Goal: Information Seeking & Learning: Understand process/instructions

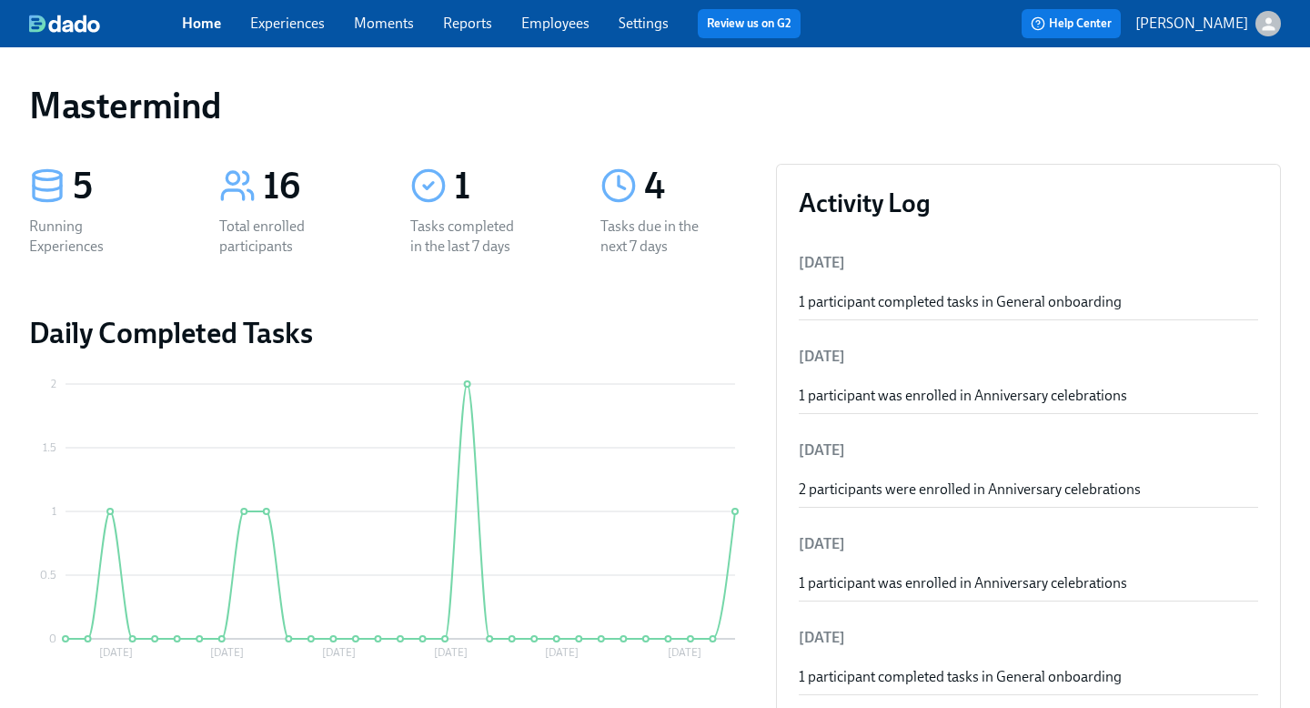
click at [292, 28] on link "Experiences" at bounding box center [287, 23] width 75 height 17
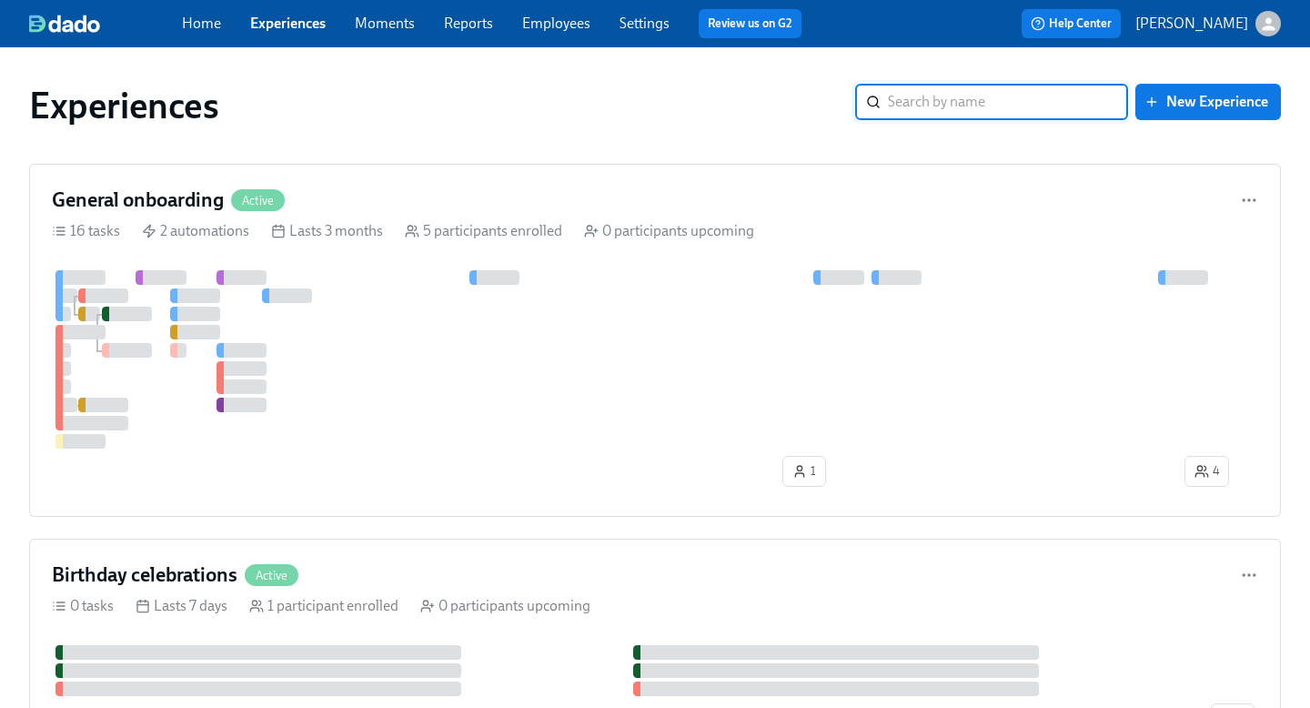
click at [1255, 22] on div "button" at bounding box center [1267, 23] width 25 height 25
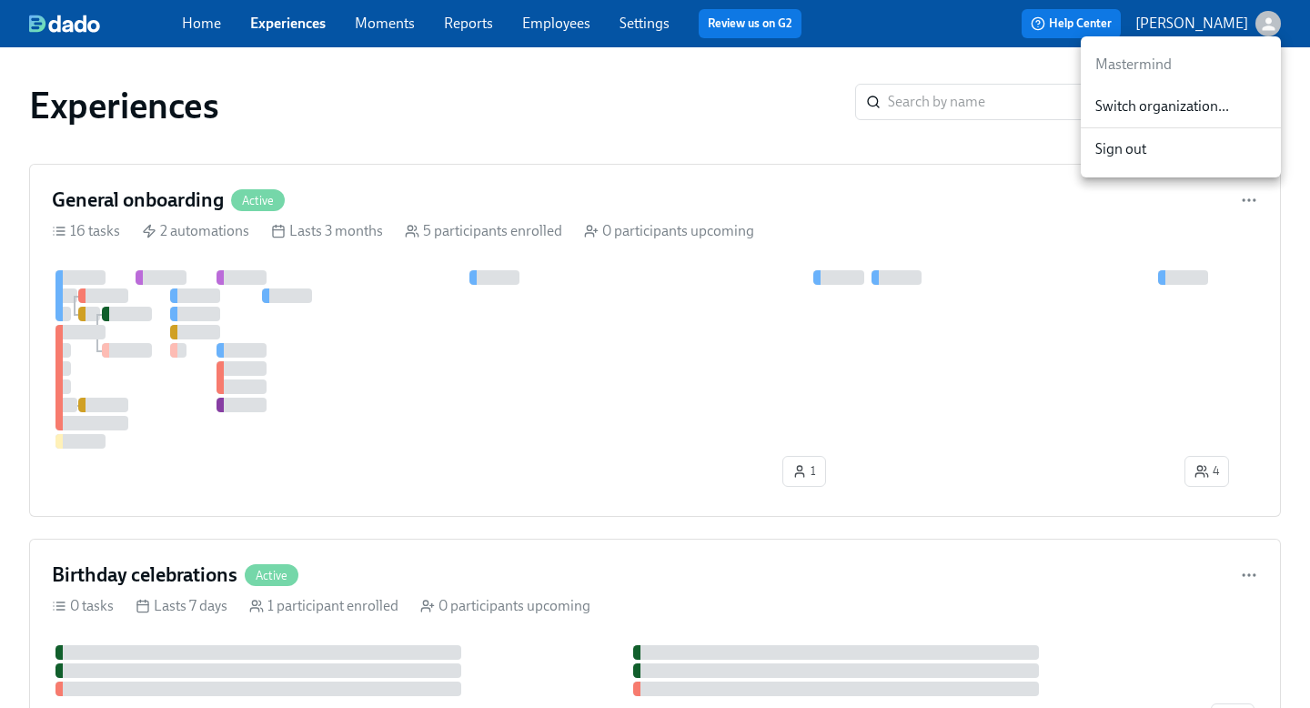
click at [1230, 116] on span "Switch organization..." at bounding box center [1180, 106] width 171 height 20
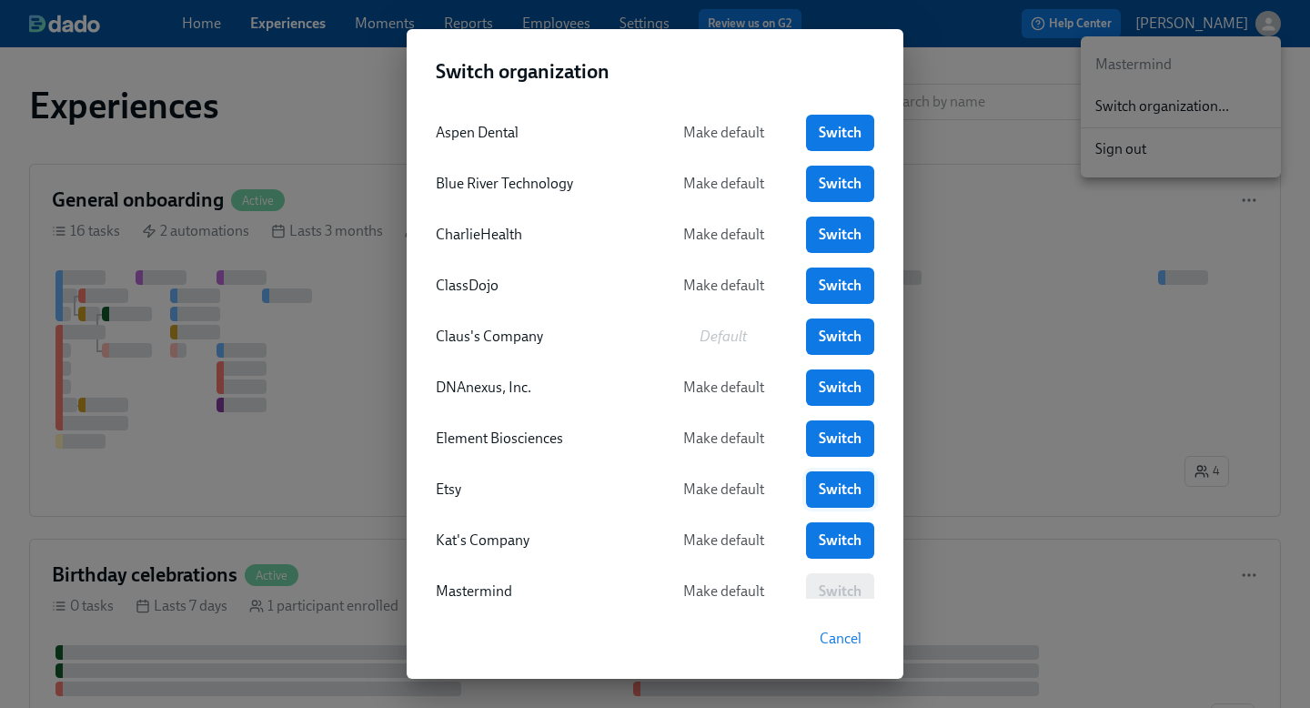
click at [814, 480] on link "Switch" at bounding box center [840, 489] width 68 height 36
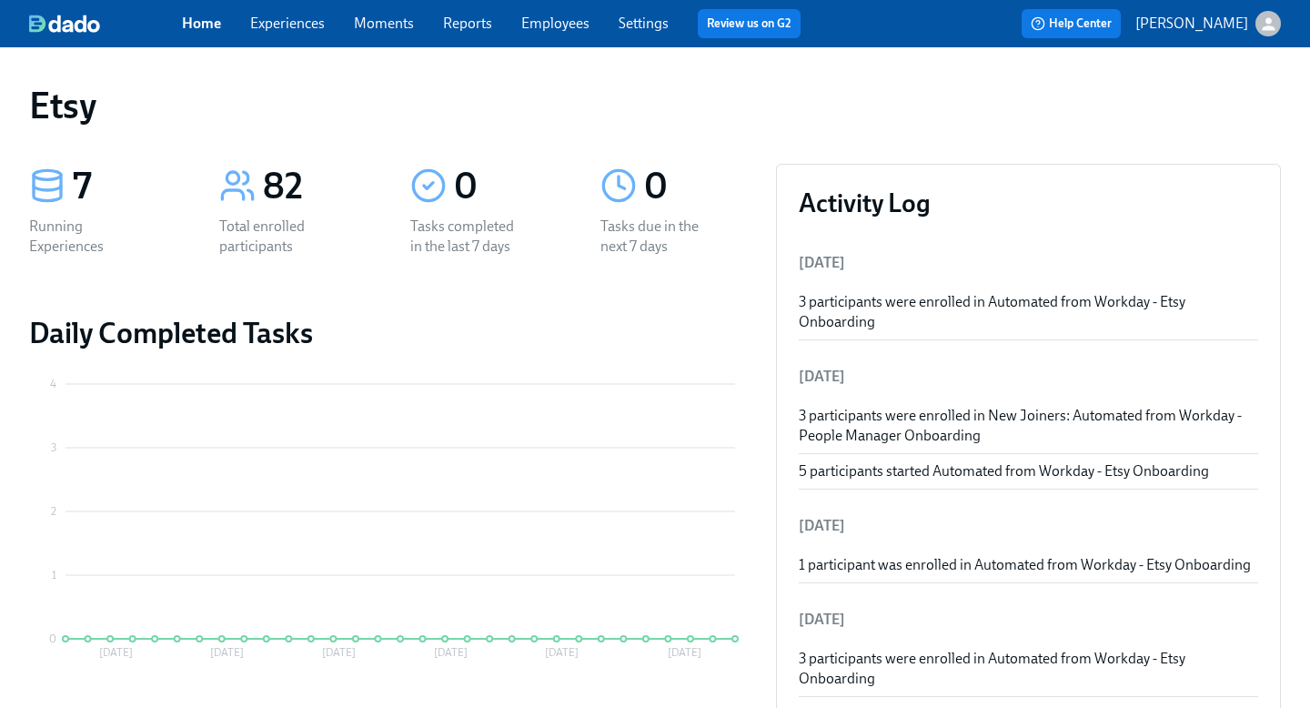
click at [548, 26] on link "Employees" at bounding box center [555, 23] width 68 height 17
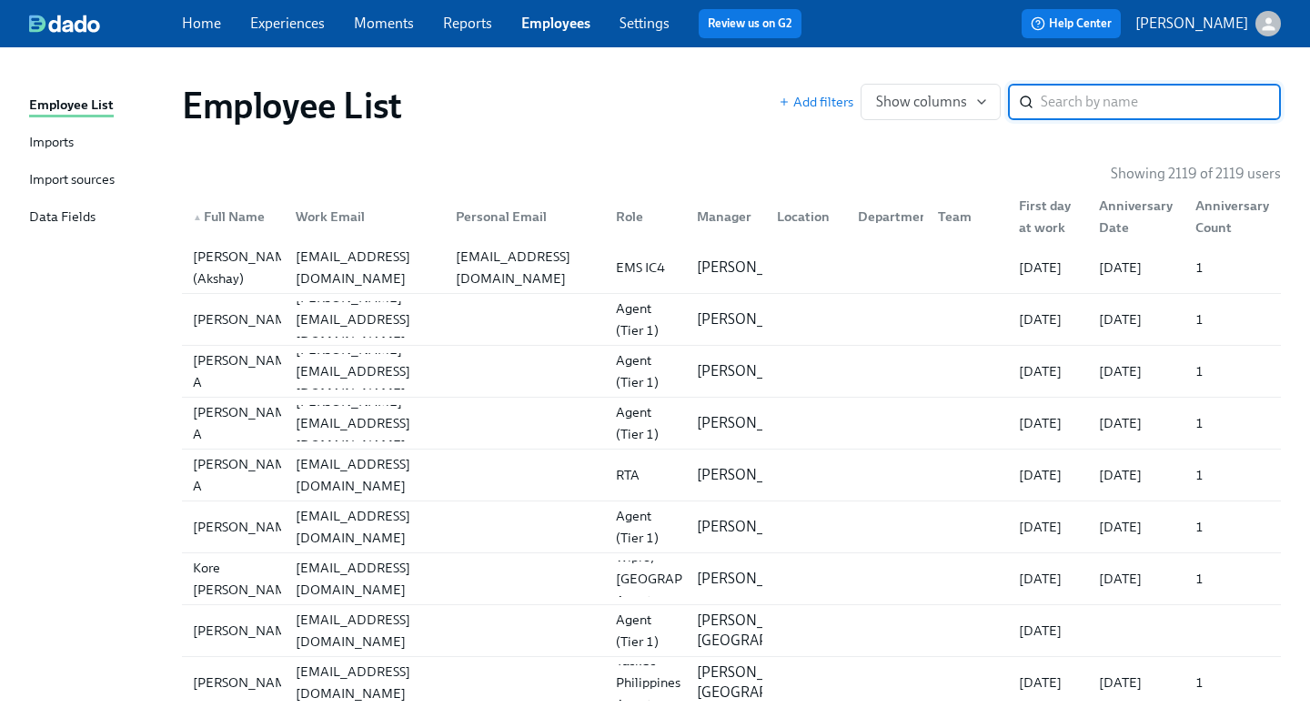
click at [42, 148] on div "Imports" at bounding box center [51, 143] width 45 height 23
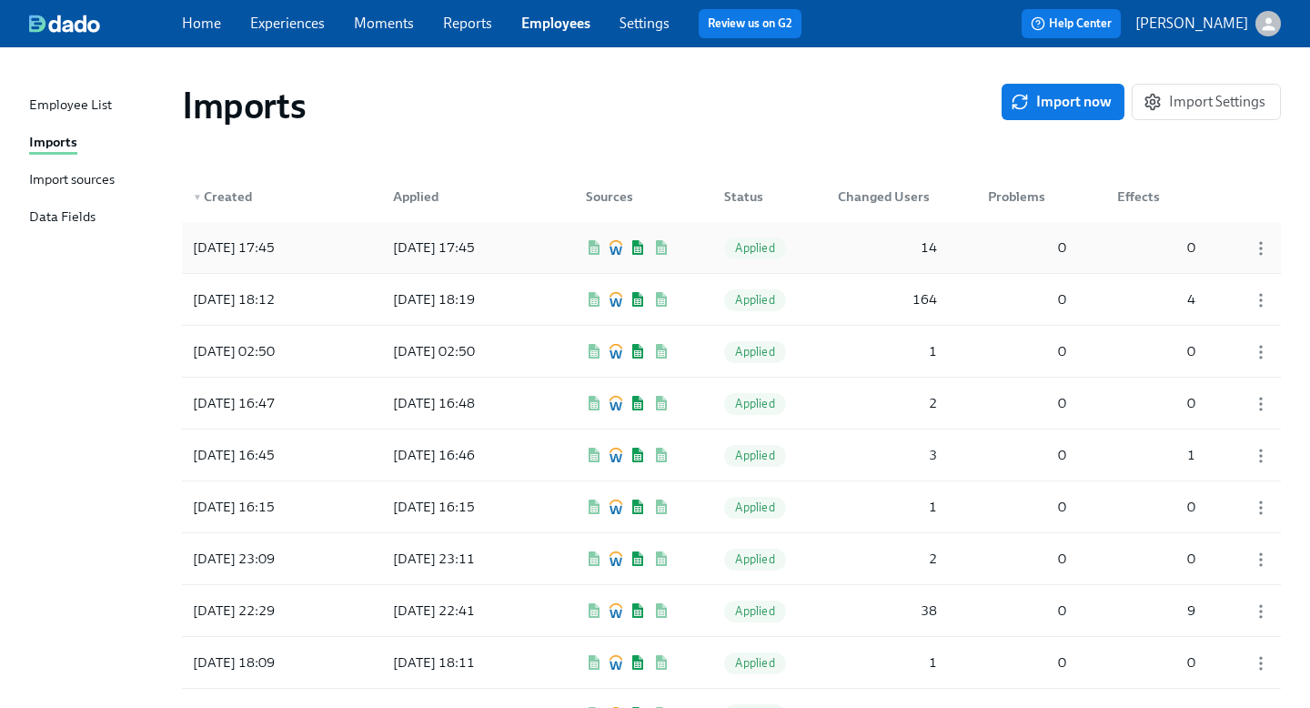
click at [547, 244] on div "2025/09/29 17:45 2025/09/29 17:45 Applied 14 0 0" at bounding box center [731, 247] width 1099 height 51
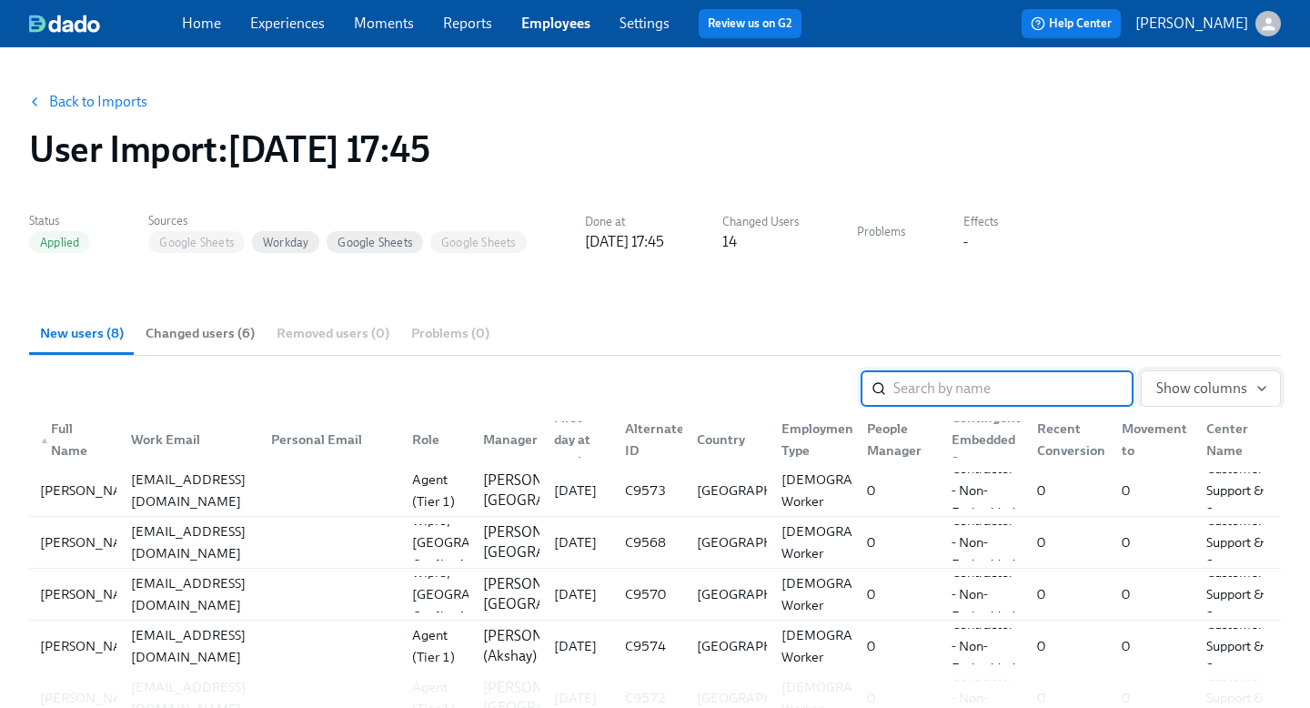
click at [1217, 388] on span "Show columns" at bounding box center [1210, 388] width 109 height 18
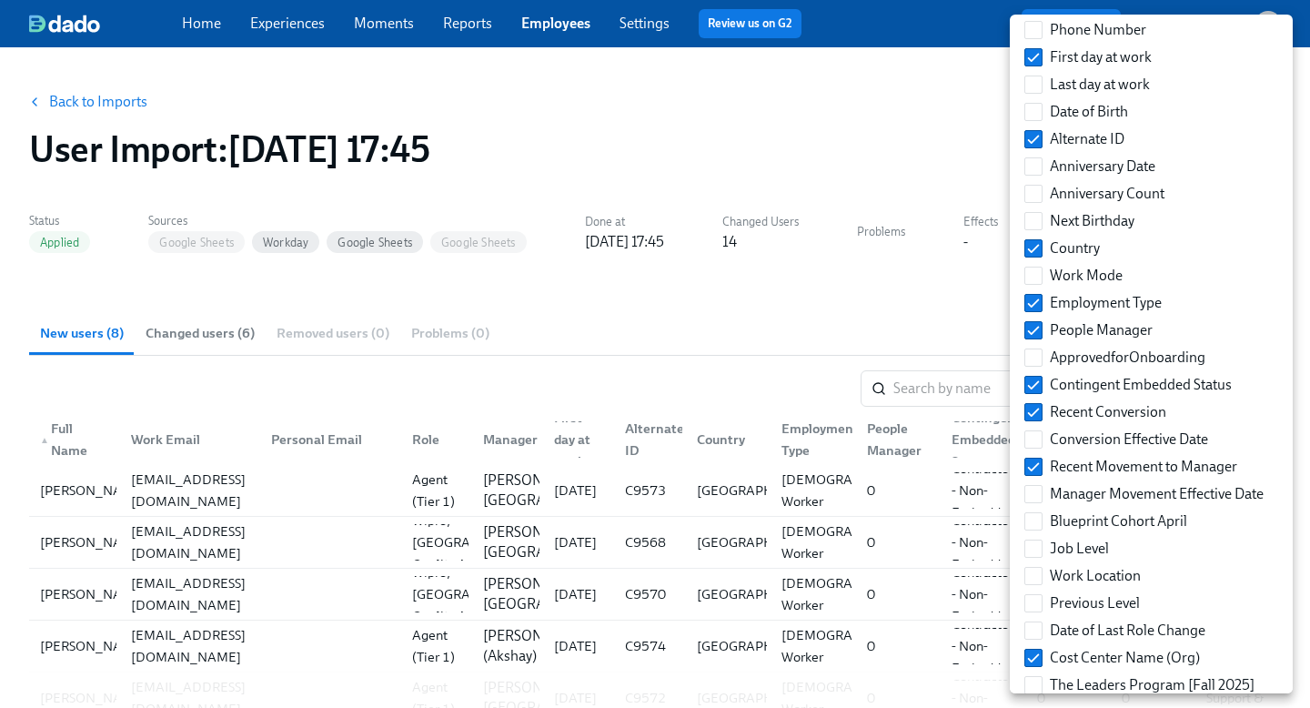
scroll to position [271, 0]
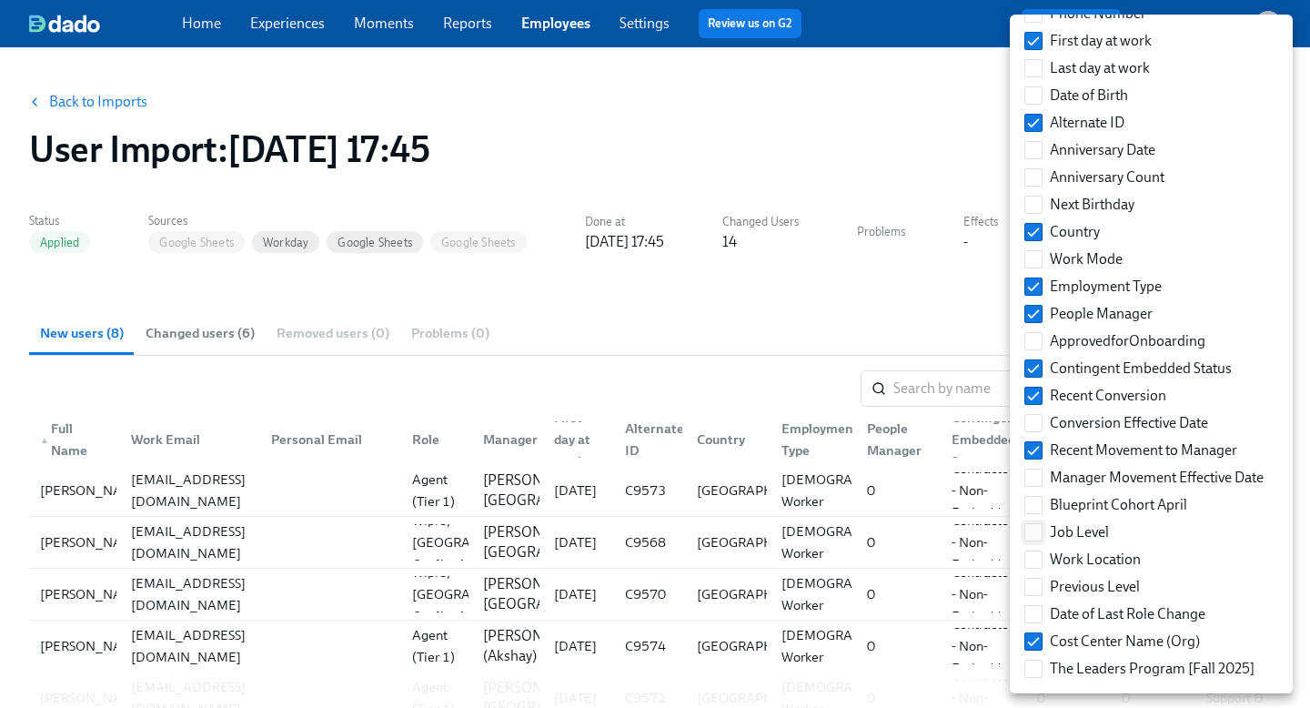
click at [1027, 533] on input "Job Level" at bounding box center [1033, 532] width 16 height 16
checkbox input "true"
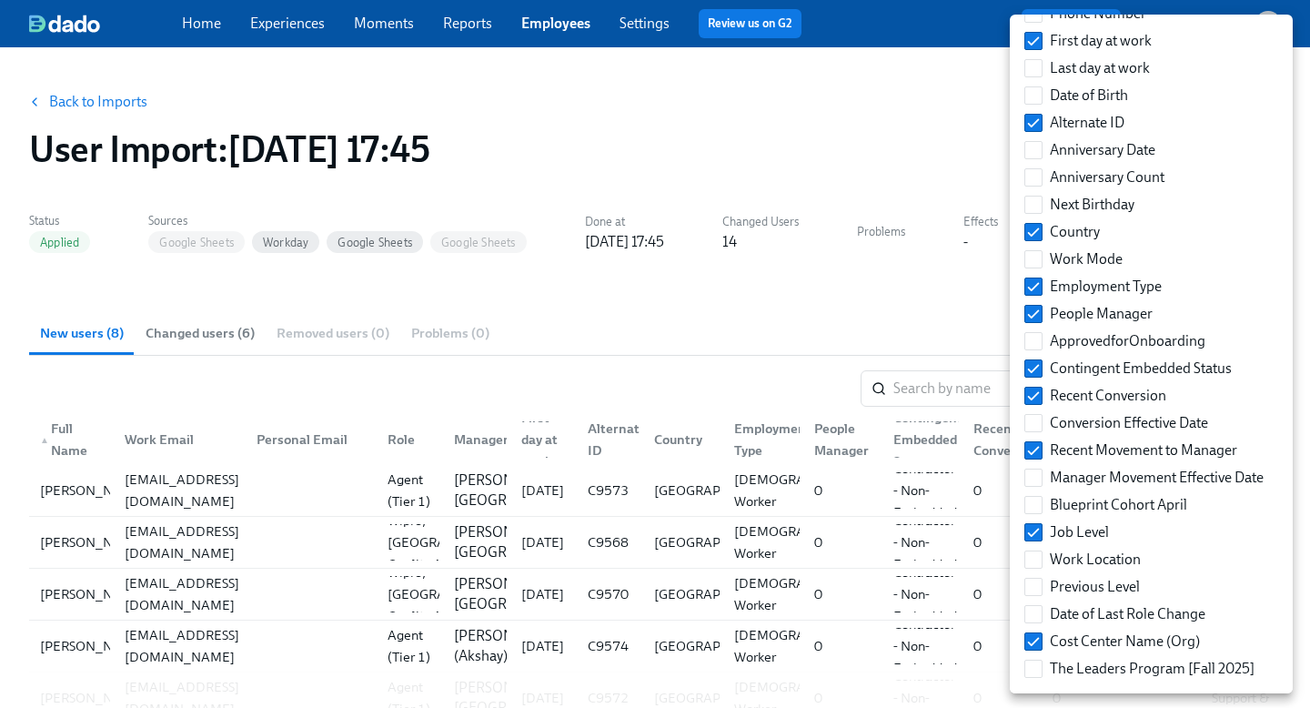
click at [779, 372] on div at bounding box center [655, 354] width 1310 height 708
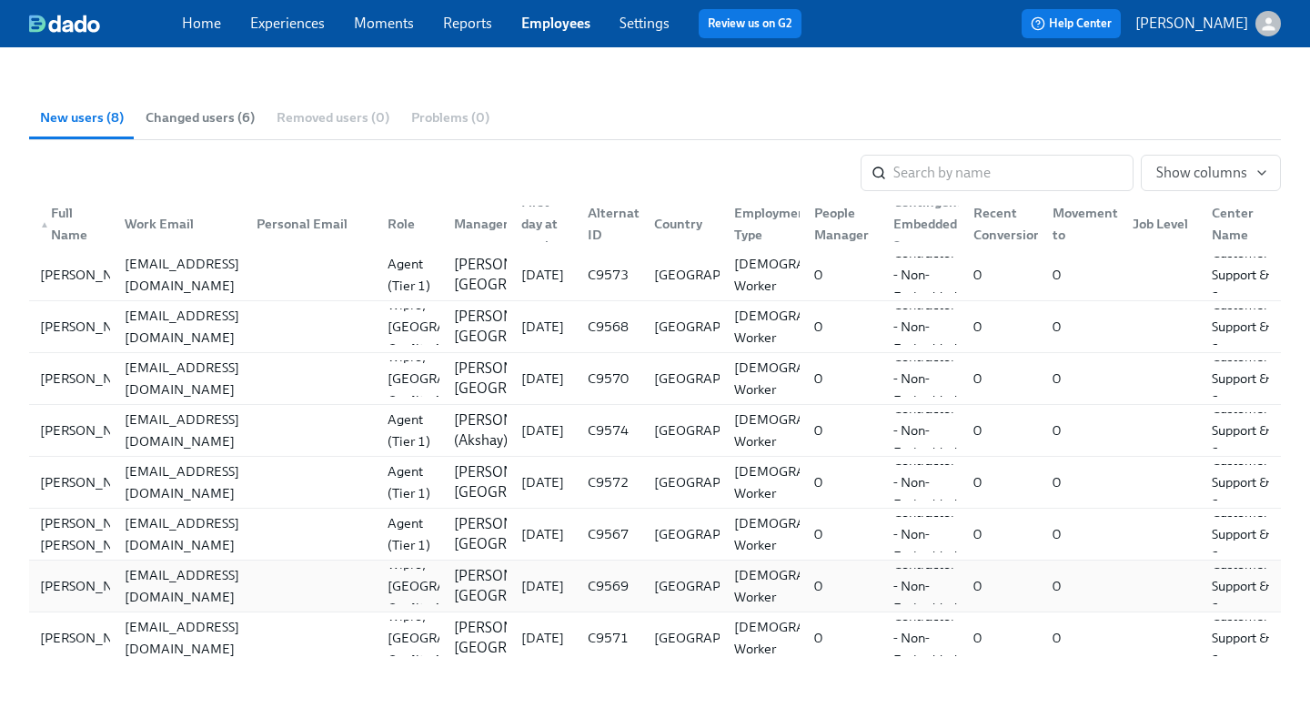
scroll to position [226, 0]
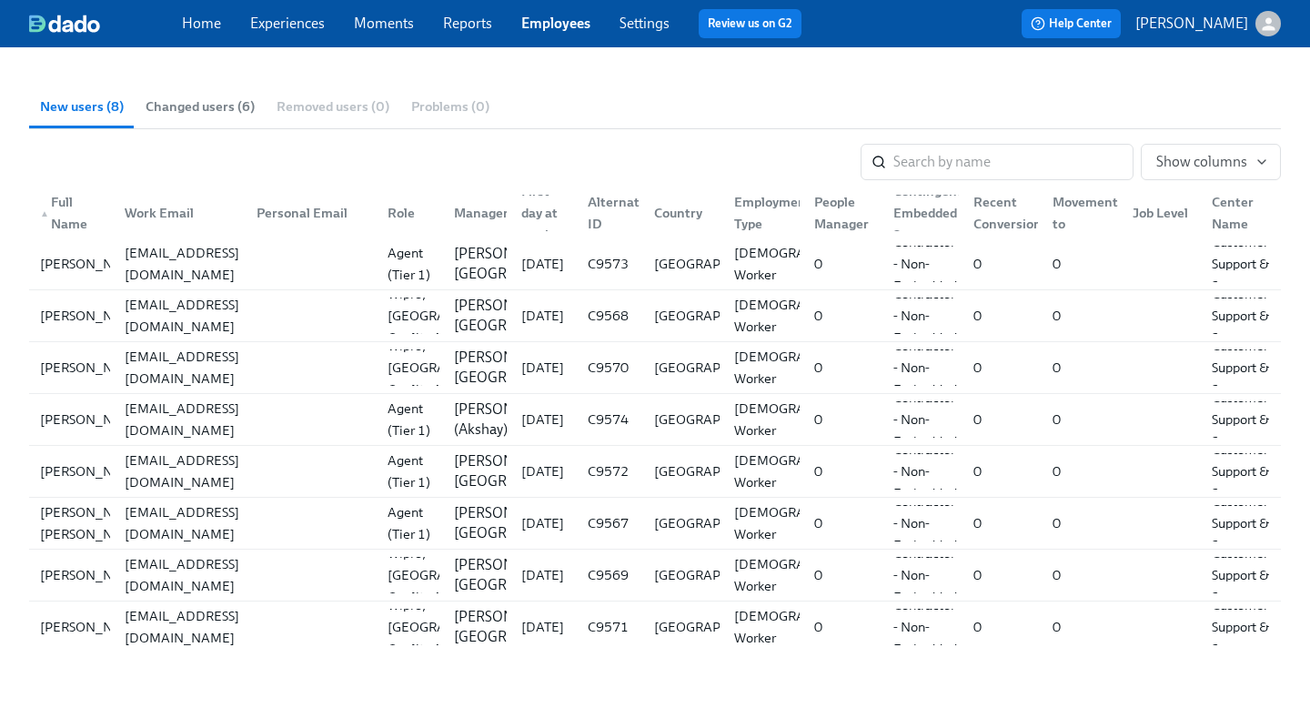
click at [231, 116] on span "Changed users (6)" at bounding box center [200, 106] width 109 height 21
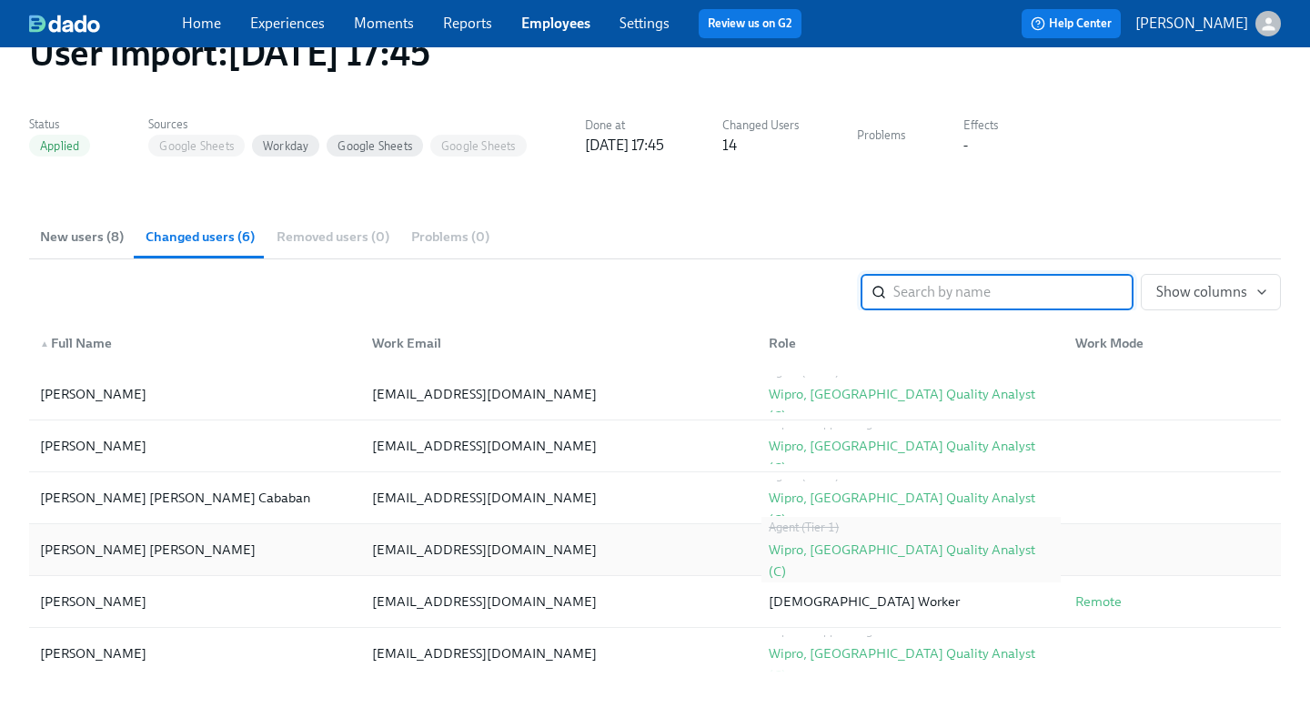
scroll to position [0, 0]
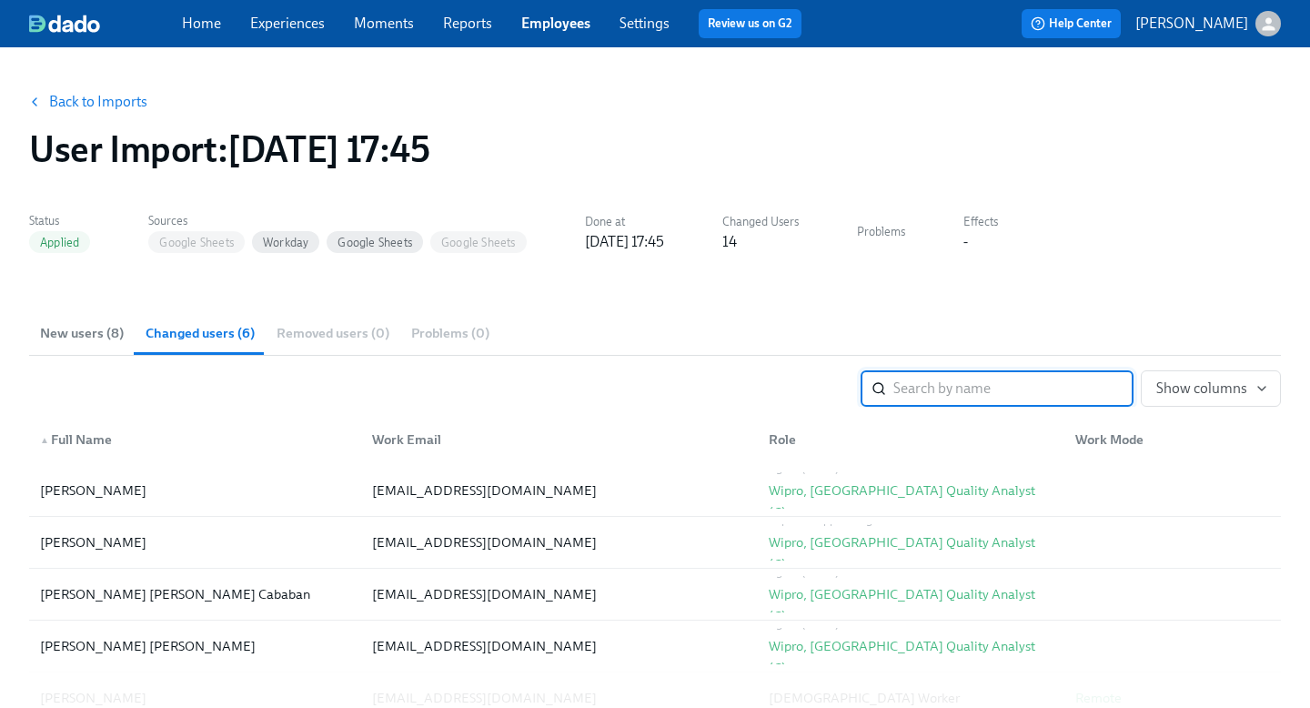
click at [212, 336] on span "Changed users (6)" at bounding box center [200, 333] width 109 height 21
click at [91, 335] on span "New users (8)" at bounding box center [82, 333] width 84 height 21
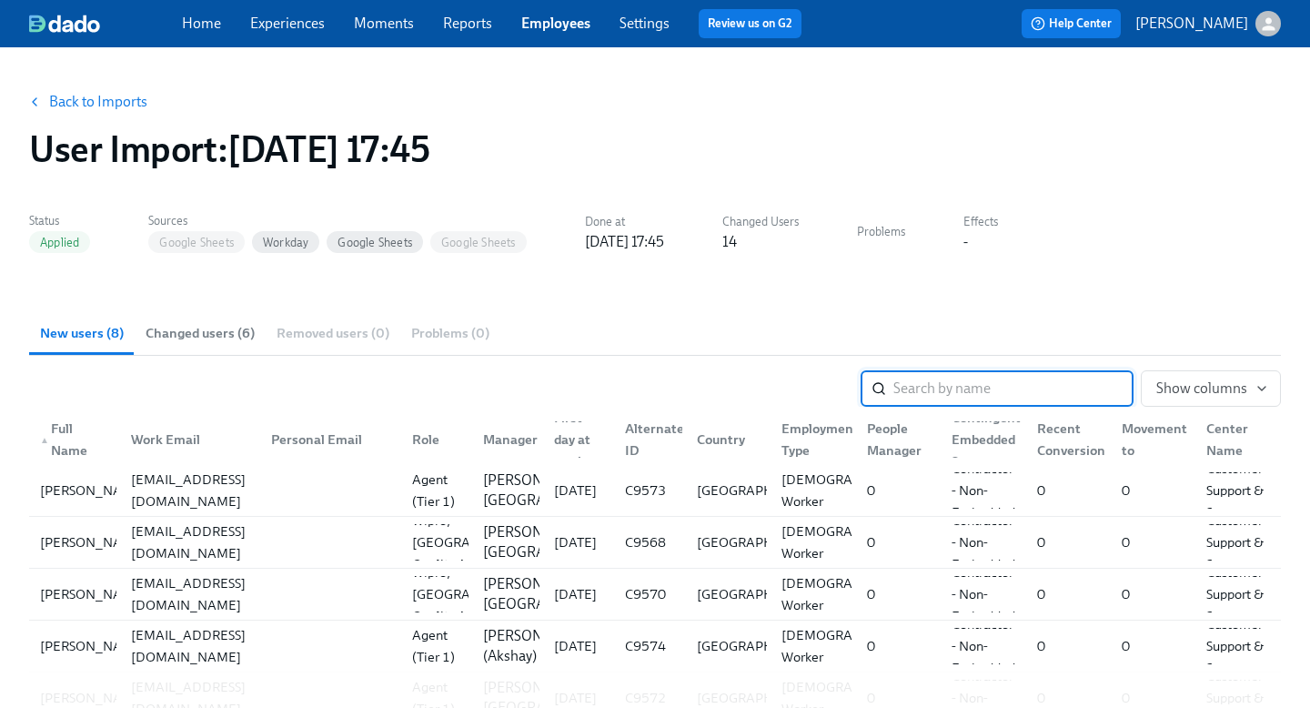
click at [122, 98] on link "Back to Imports" at bounding box center [98, 102] width 98 height 18
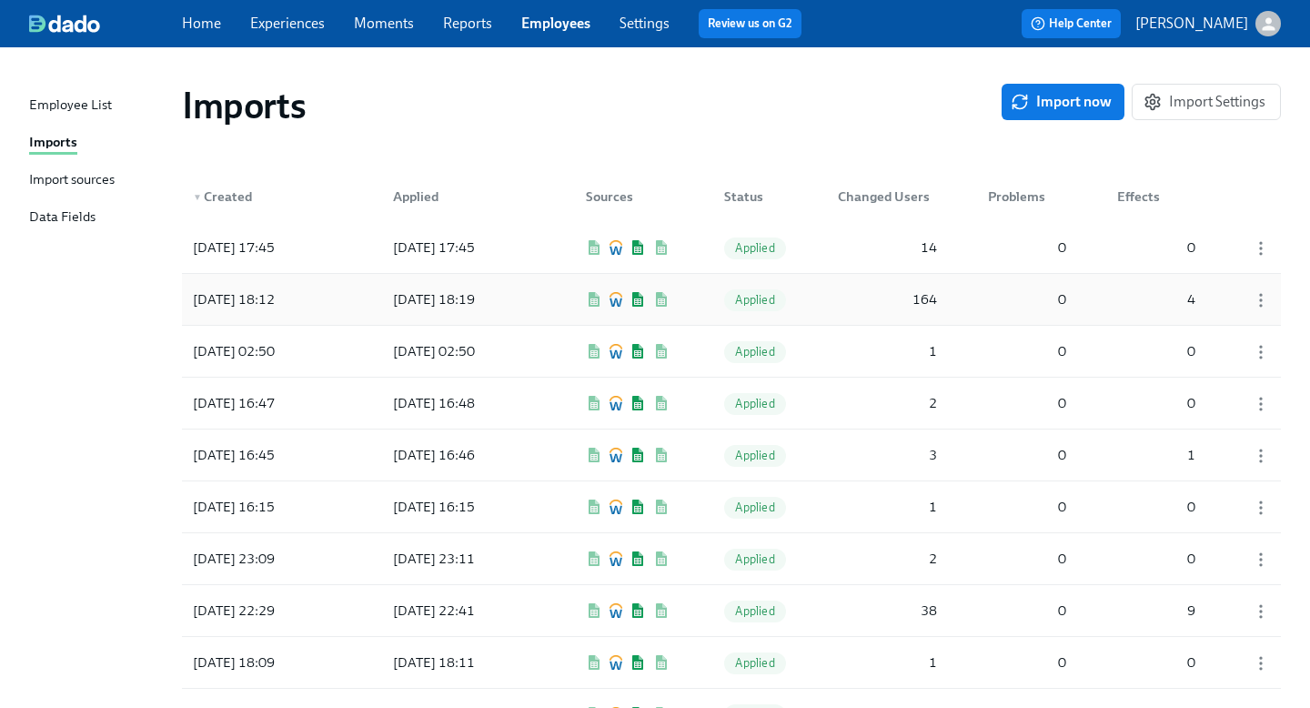
click at [320, 297] on div "2025/09/26 18:12" at bounding box center [268, 299] width 164 height 36
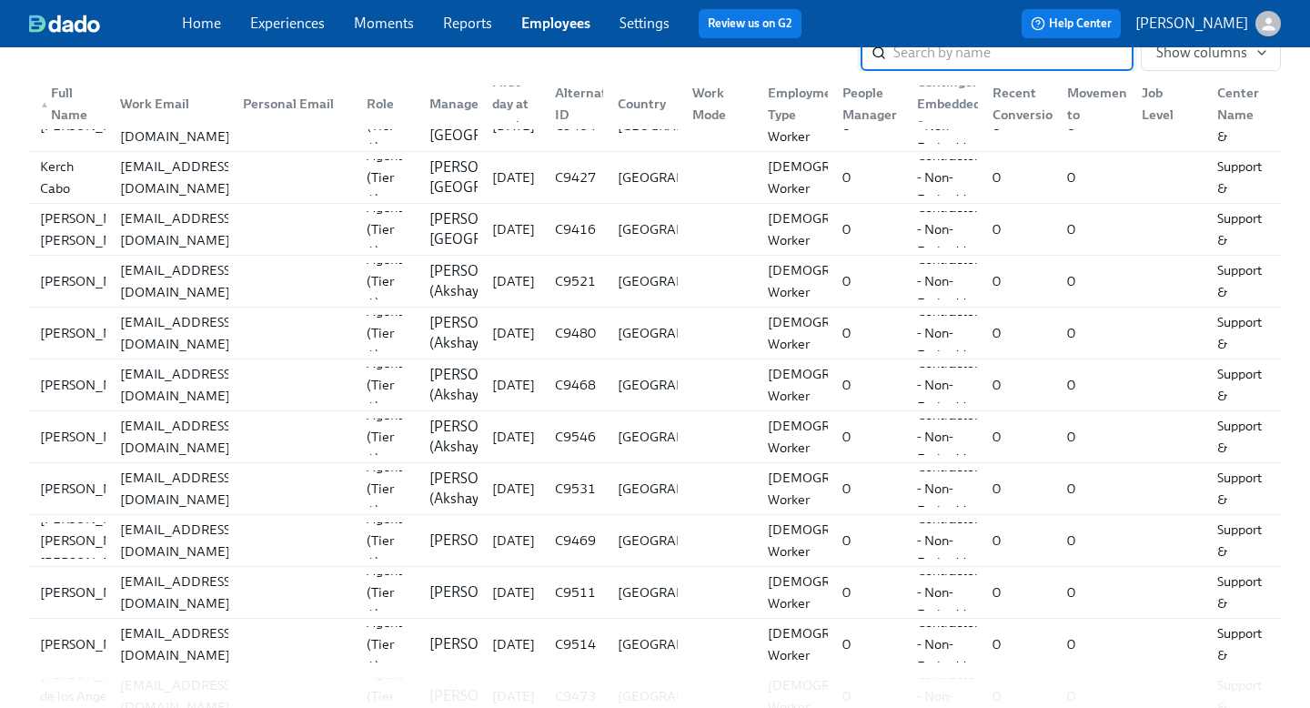
scroll to position [1121, 0]
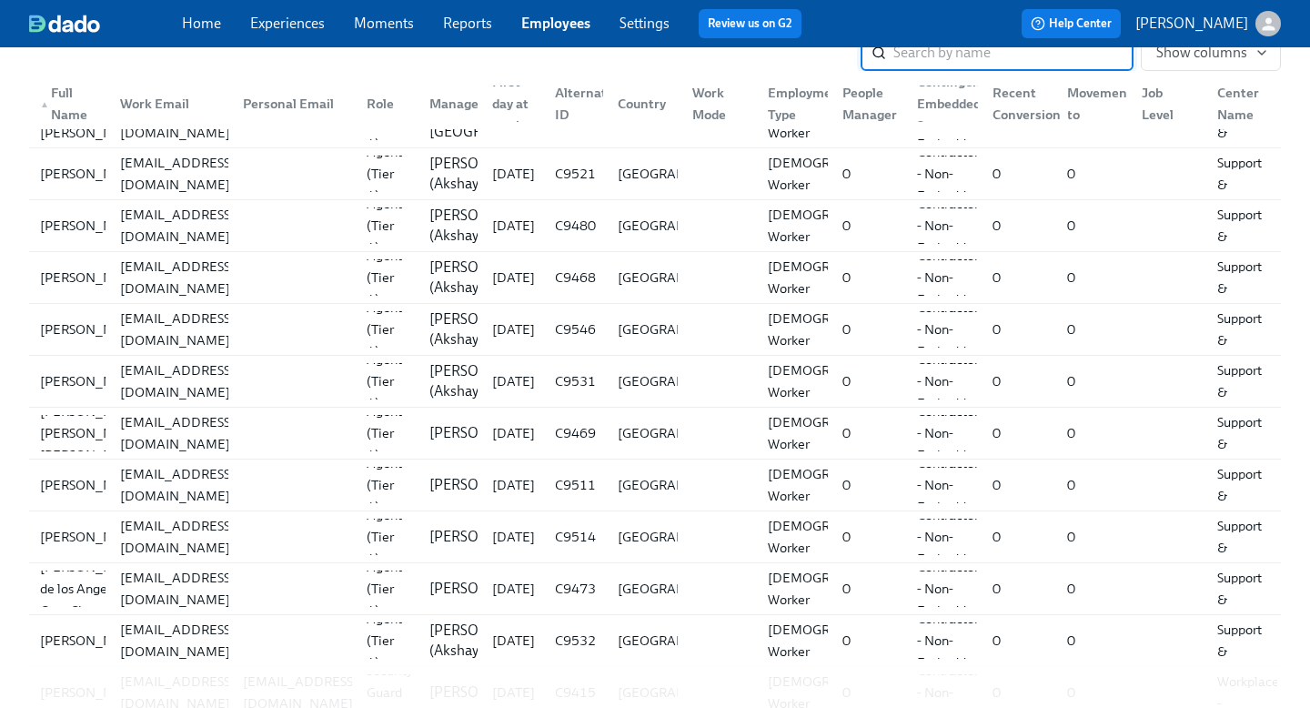
click at [1010, 101] on div "Recent Conversion" at bounding box center [1026, 104] width 83 height 44
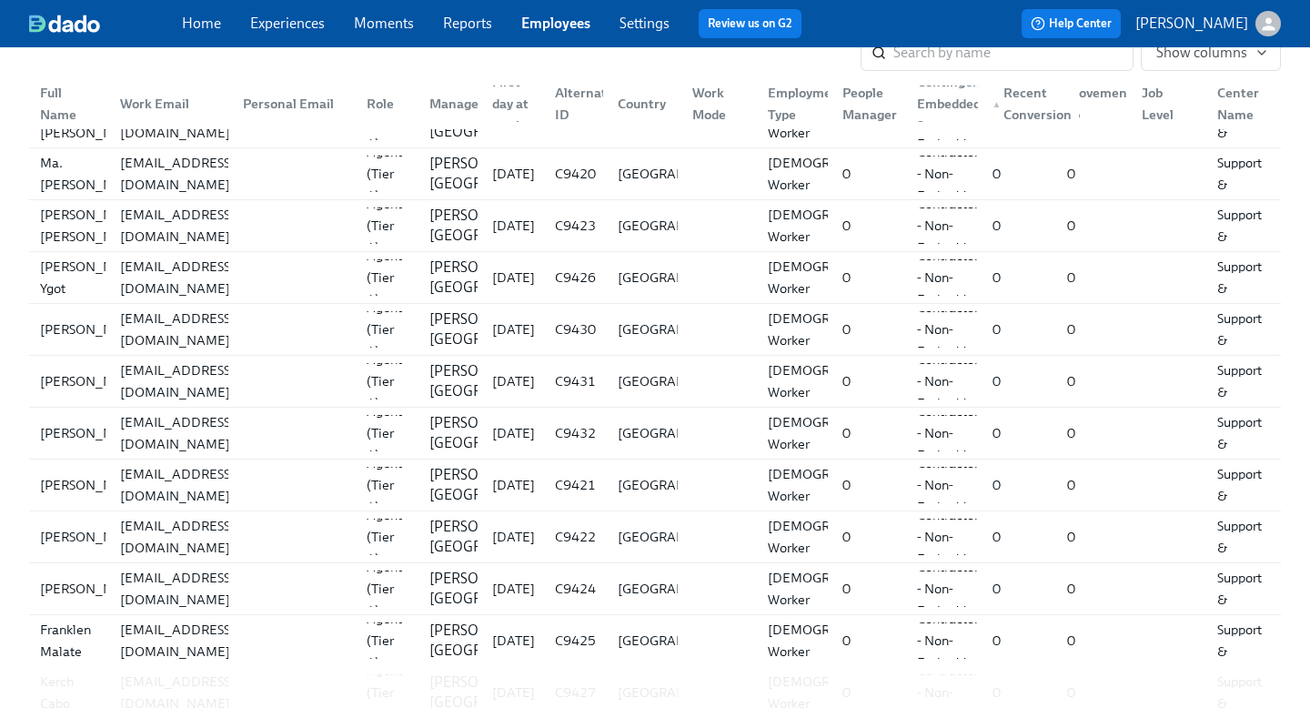
click at [1011, 107] on div "▲ Recent Conversion" at bounding box center [1032, 104] width 94 height 44
click at [63, 97] on div "Full Name" at bounding box center [69, 104] width 73 height 44
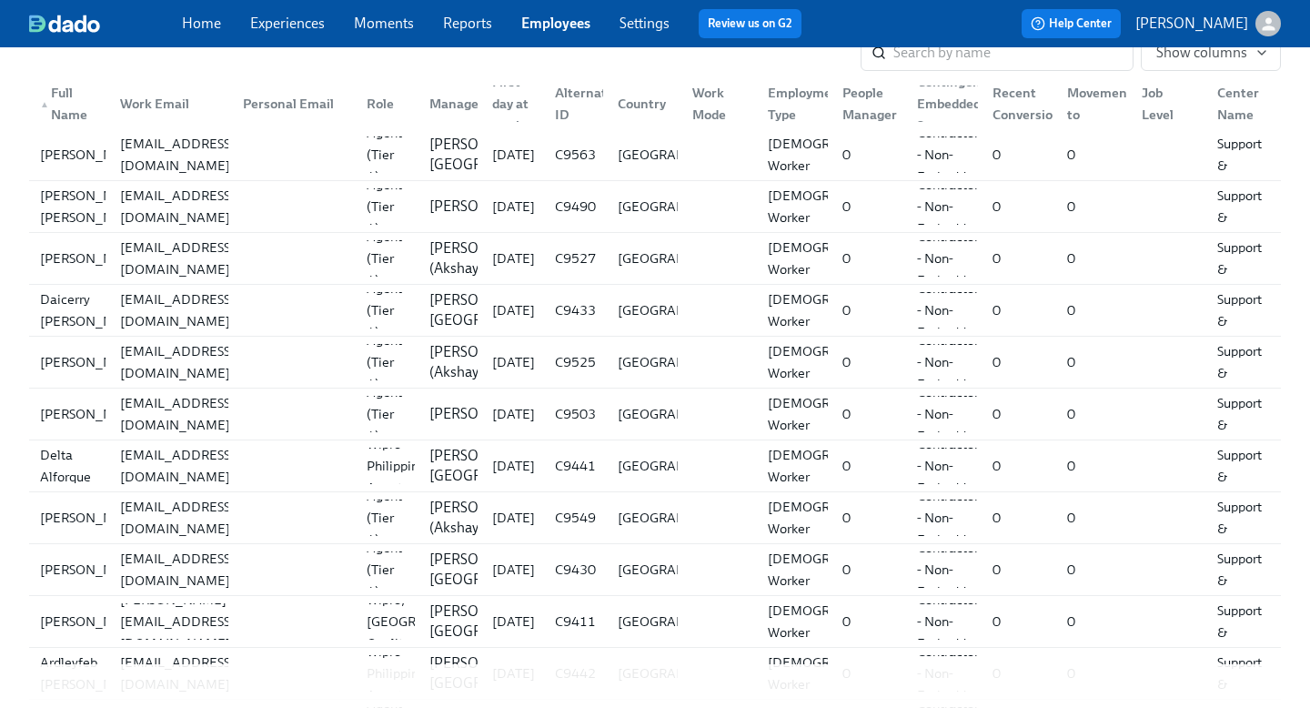
scroll to position [0, 0]
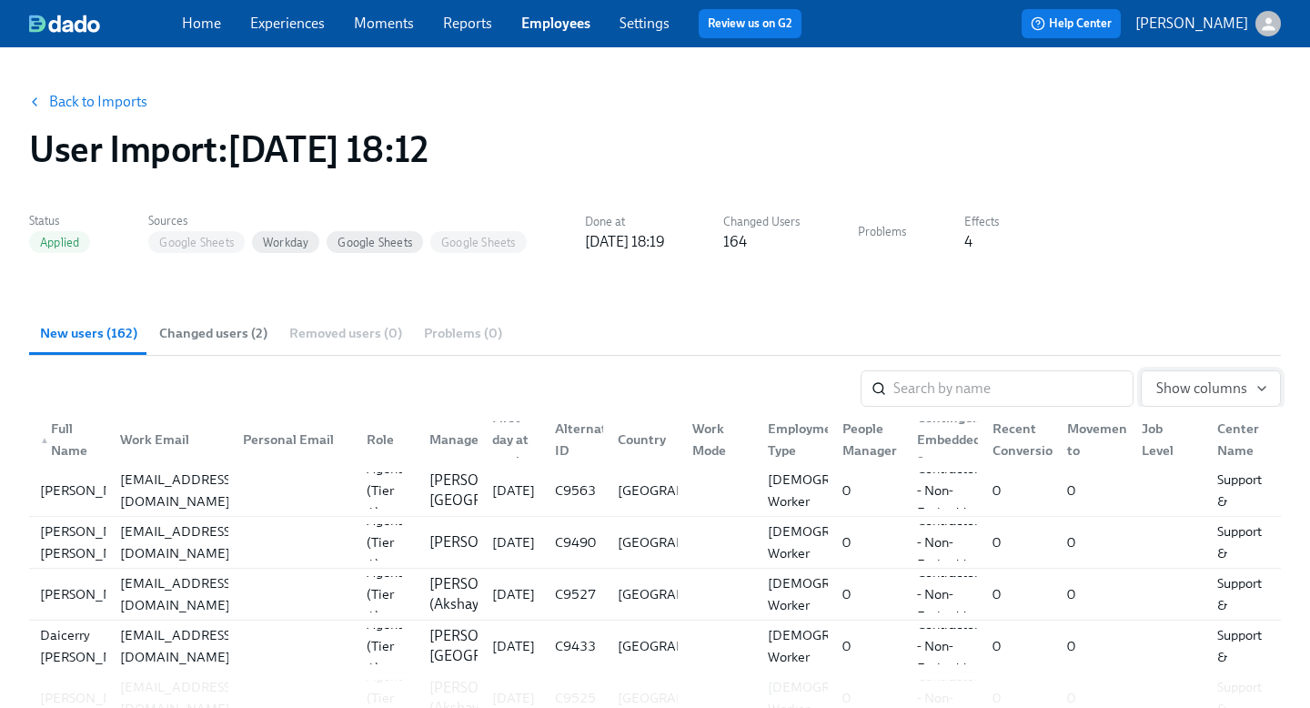
click at [1206, 395] on span "Show columns" at bounding box center [1210, 388] width 109 height 18
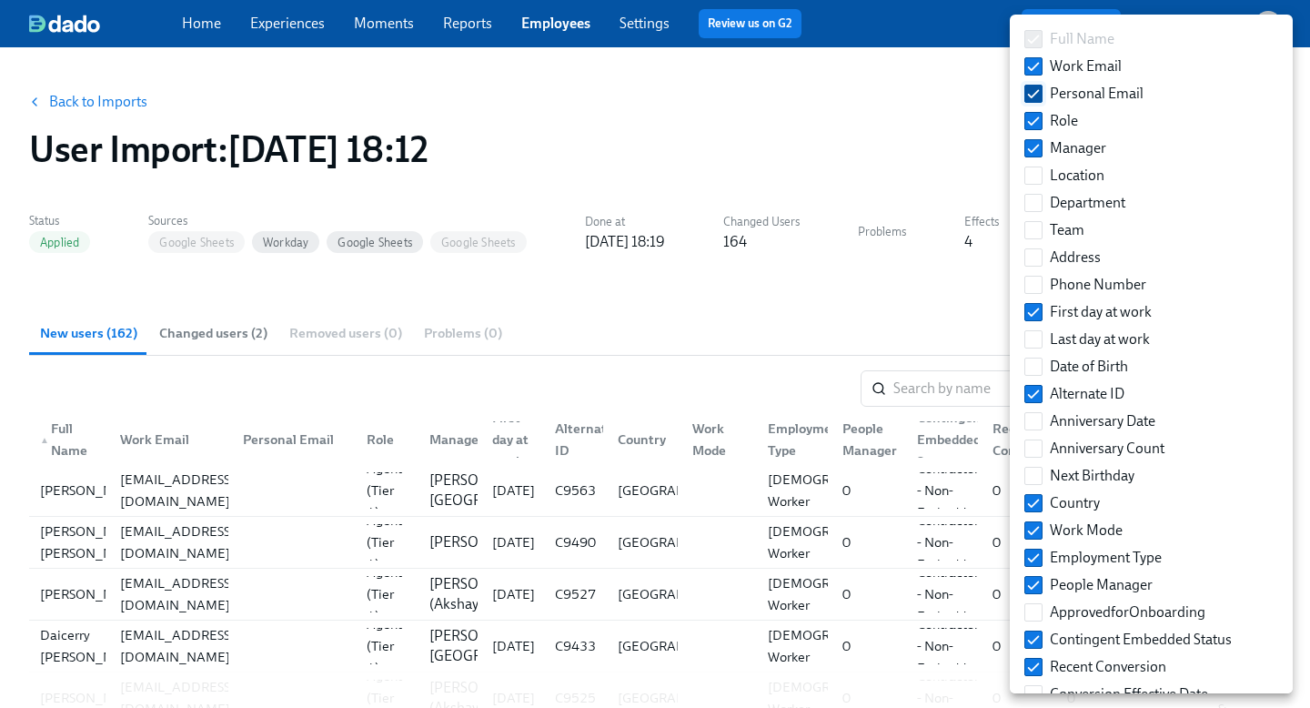
click at [1036, 90] on input "Personal Email" at bounding box center [1033, 93] width 16 height 16
checkbox input "false"
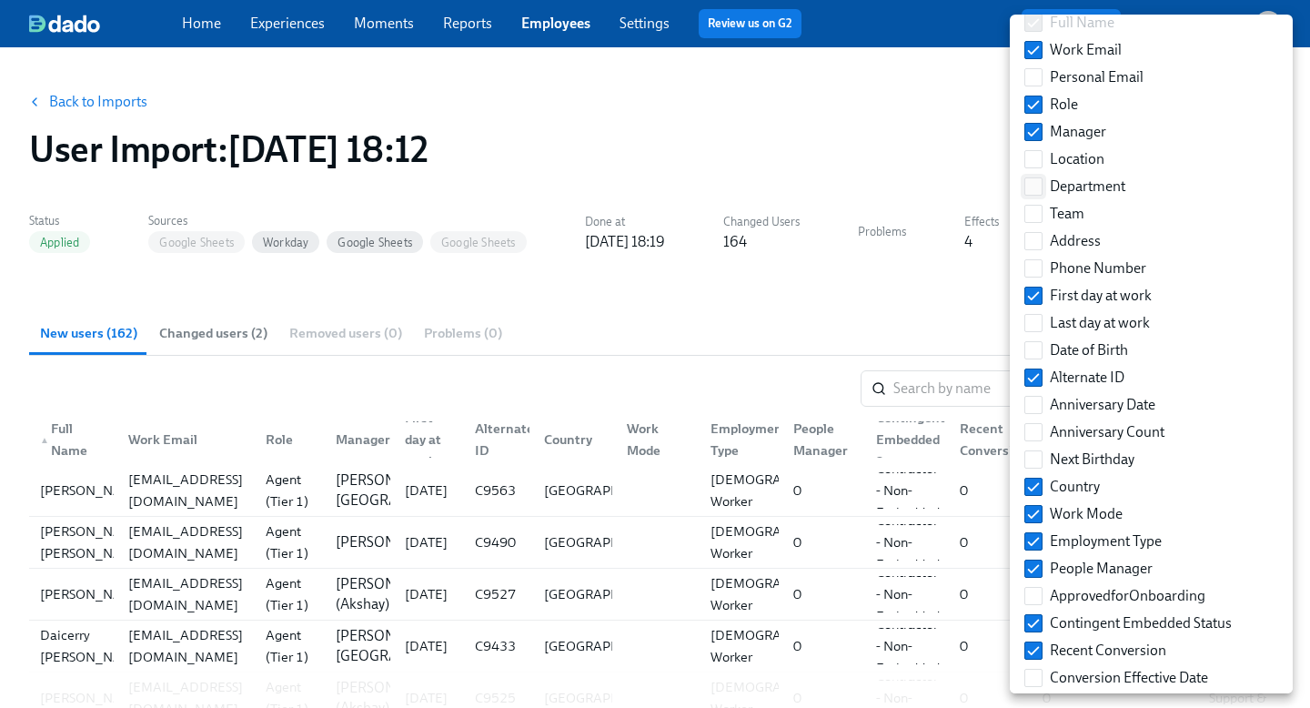
scroll to position [29, 0]
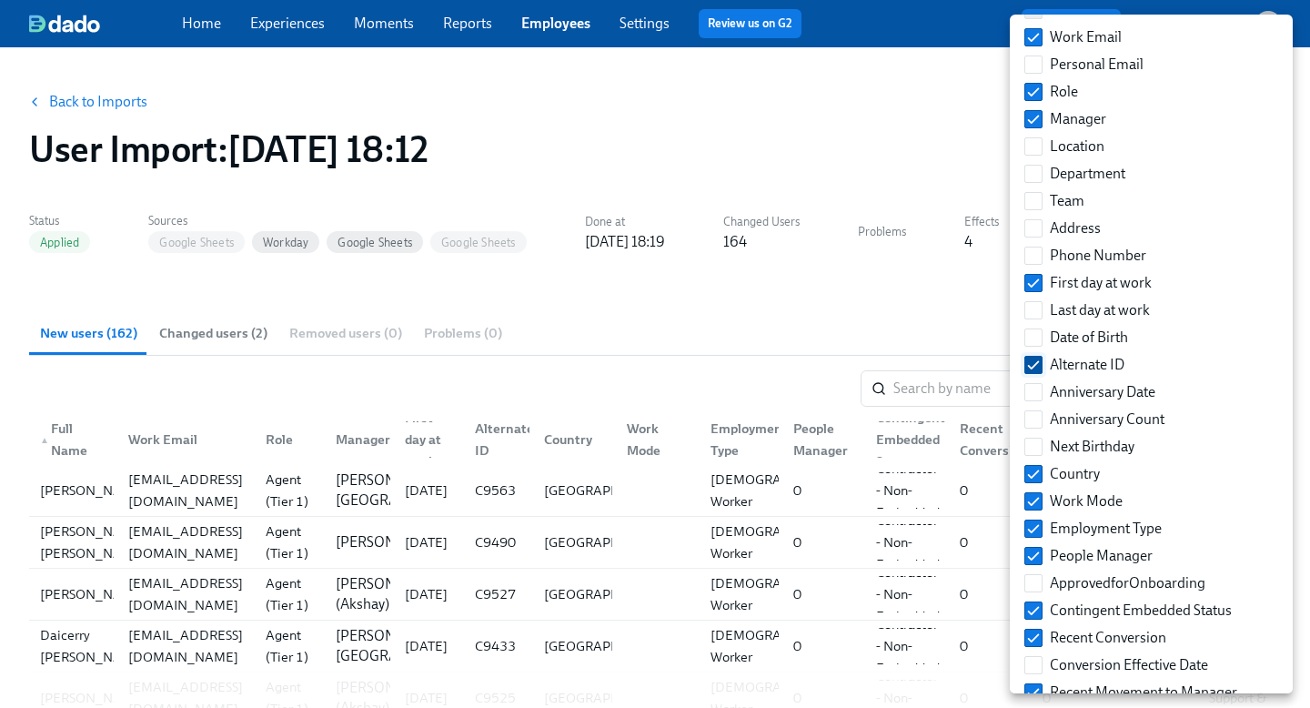
click at [1033, 360] on input "Alternate ID" at bounding box center [1033, 365] width 16 height 16
checkbox input "false"
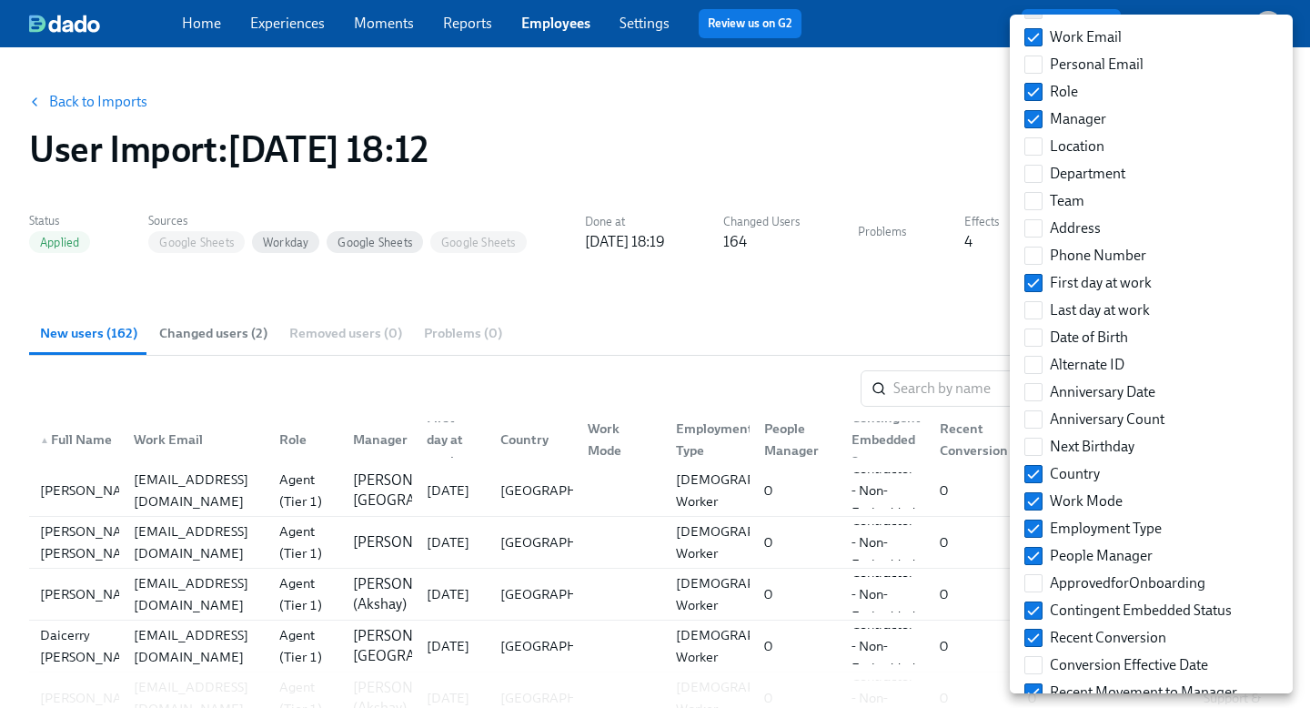
click at [909, 306] on div at bounding box center [655, 354] width 1310 height 708
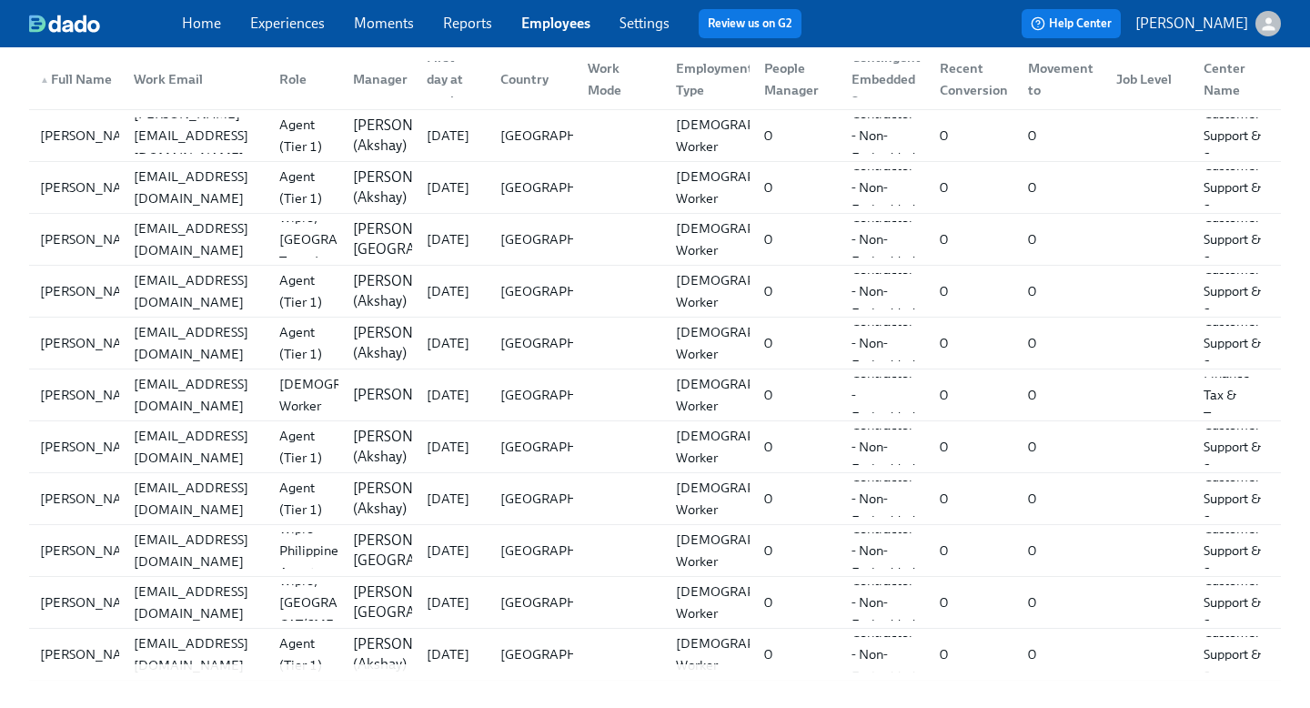
scroll to position [0, 0]
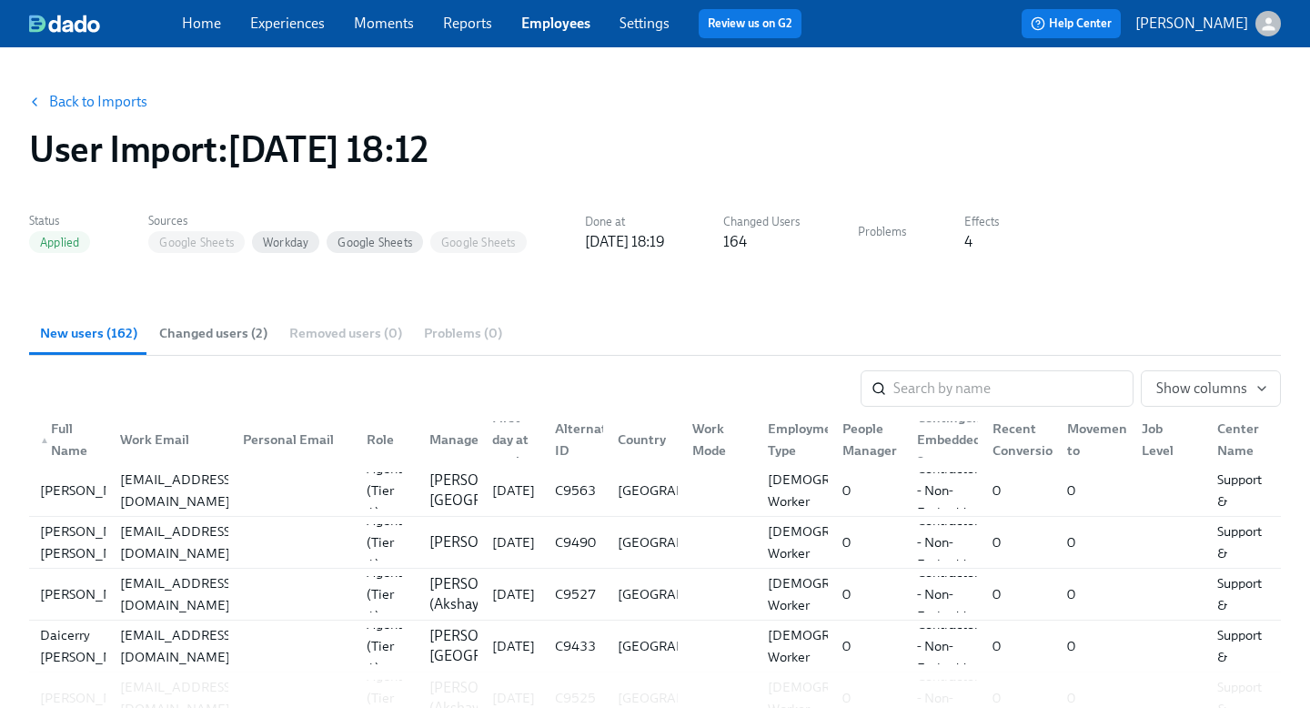
click at [99, 109] on link "Back to Imports" at bounding box center [98, 102] width 98 height 18
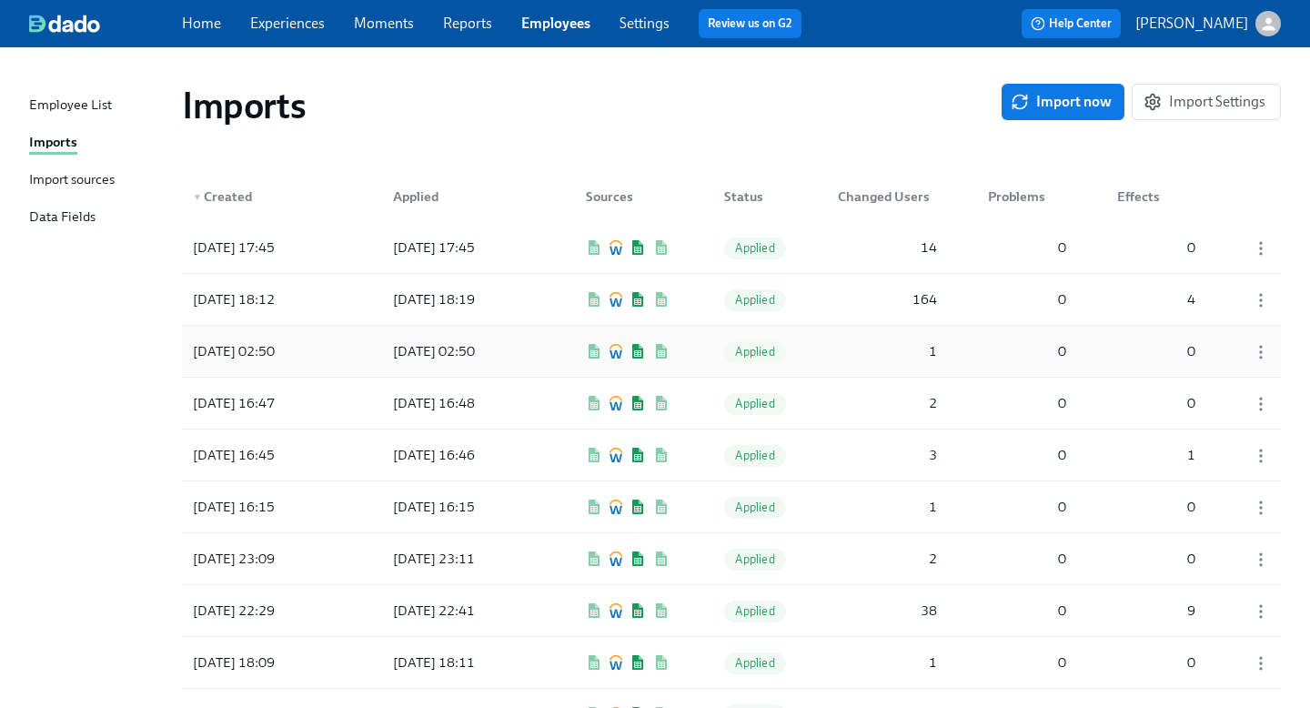
click at [546, 356] on div "2025/09/23 02:50 2025/09/23 02:50 Applied 1 0 0" at bounding box center [731, 351] width 1099 height 51
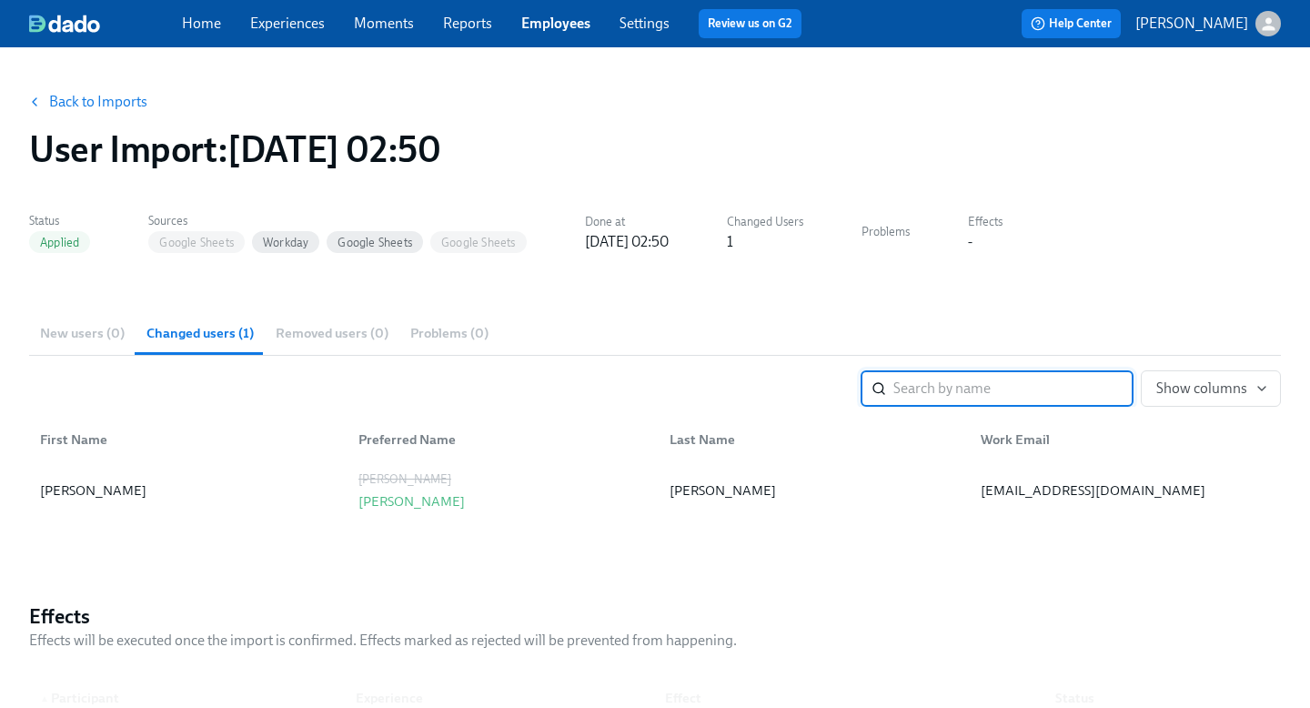
click at [118, 107] on link "Back to Imports" at bounding box center [98, 102] width 98 height 18
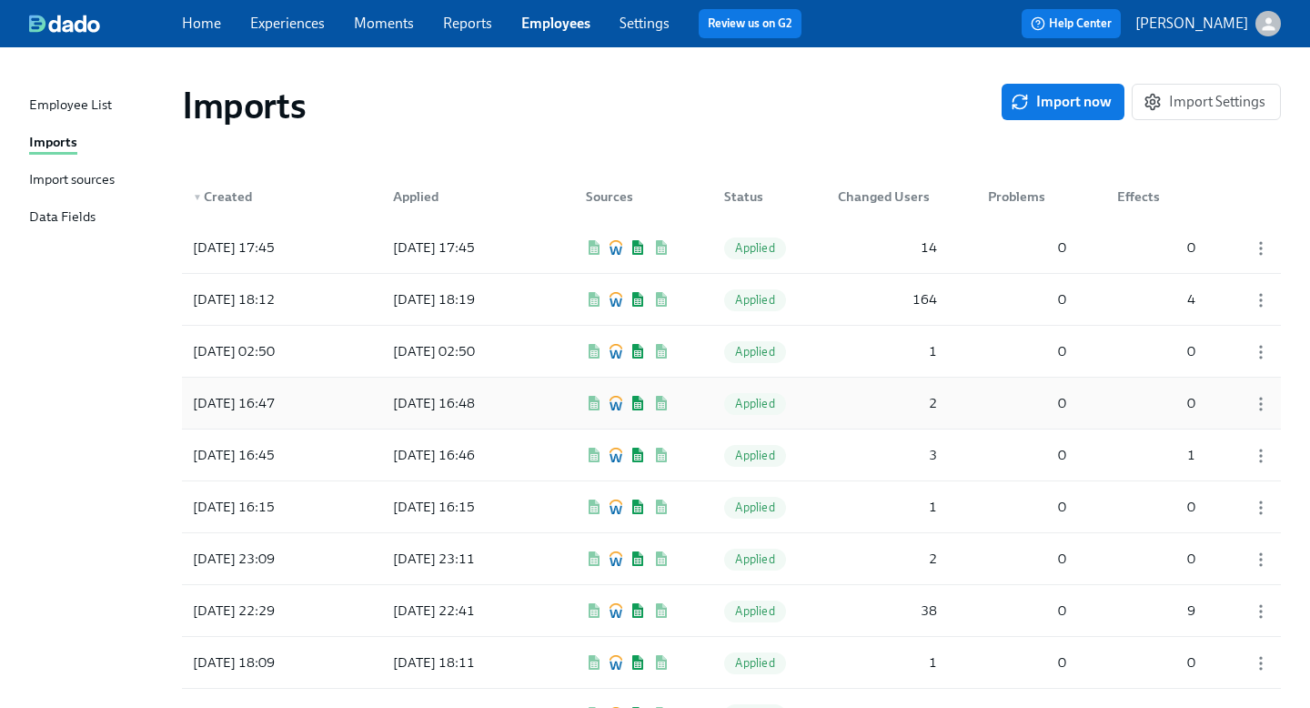
click at [334, 393] on div "2025/09/19 16:47" at bounding box center [268, 403] width 164 height 36
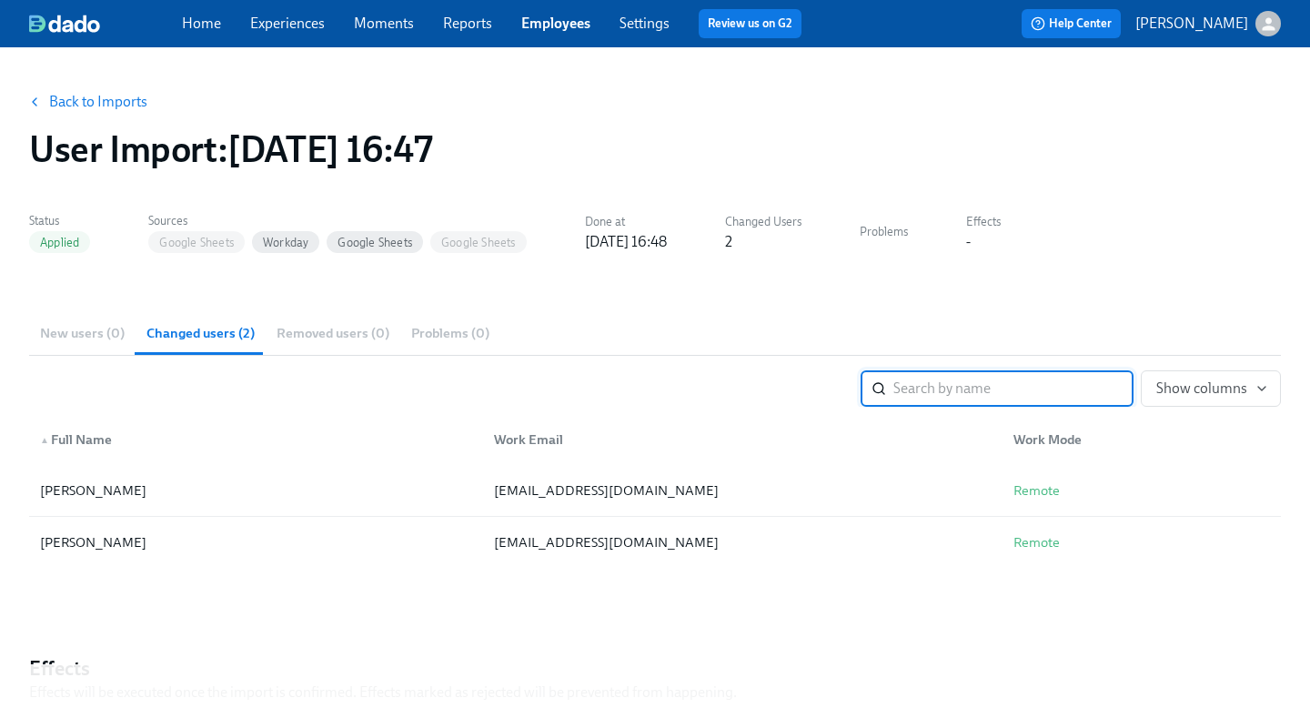
click at [194, 17] on link "Home" at bounding box center [201, 23] width 39 height 17
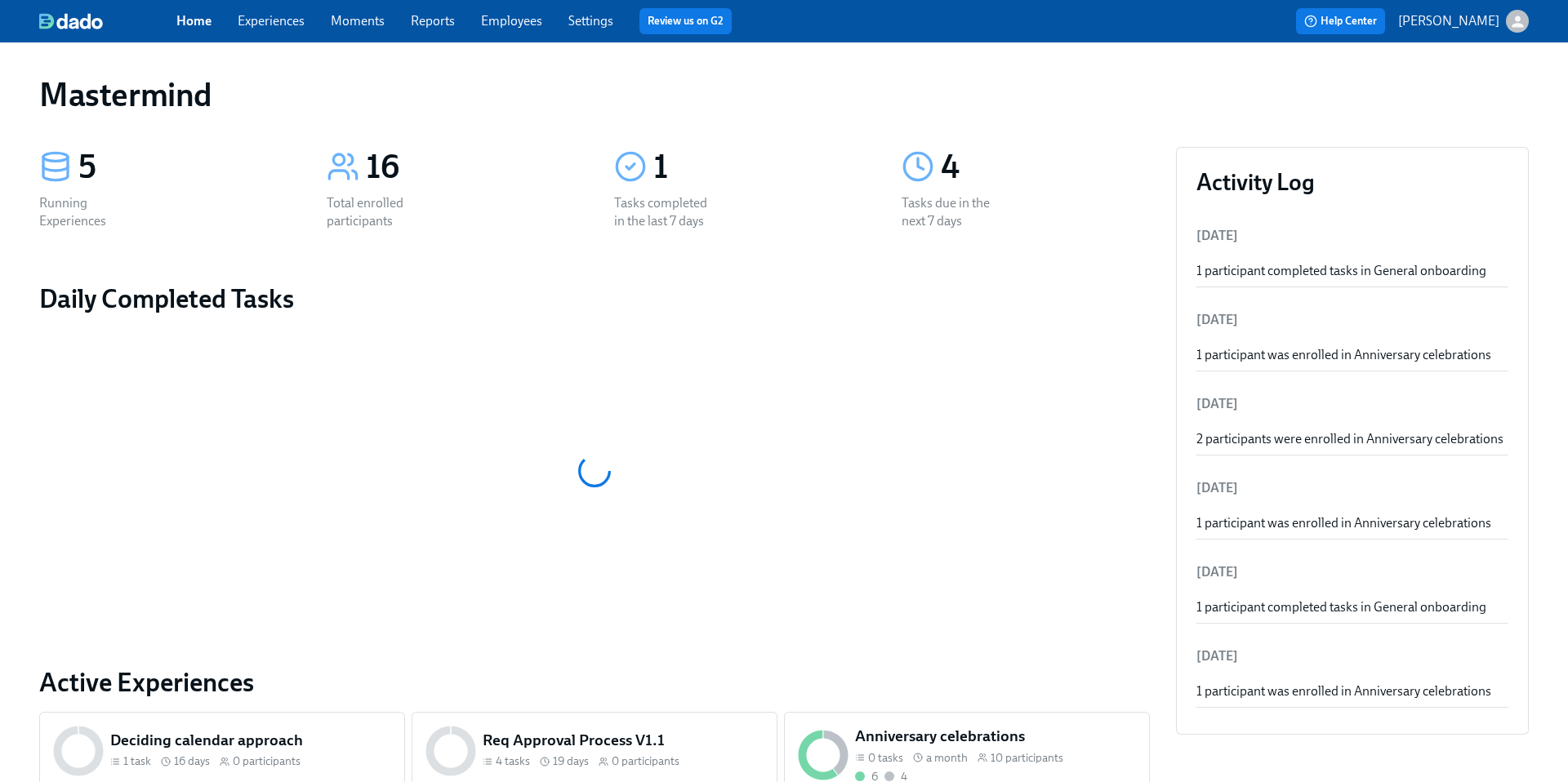
click at [275, 22] on link "Experiences" at bounding box center [271, 21] width 67 height 15
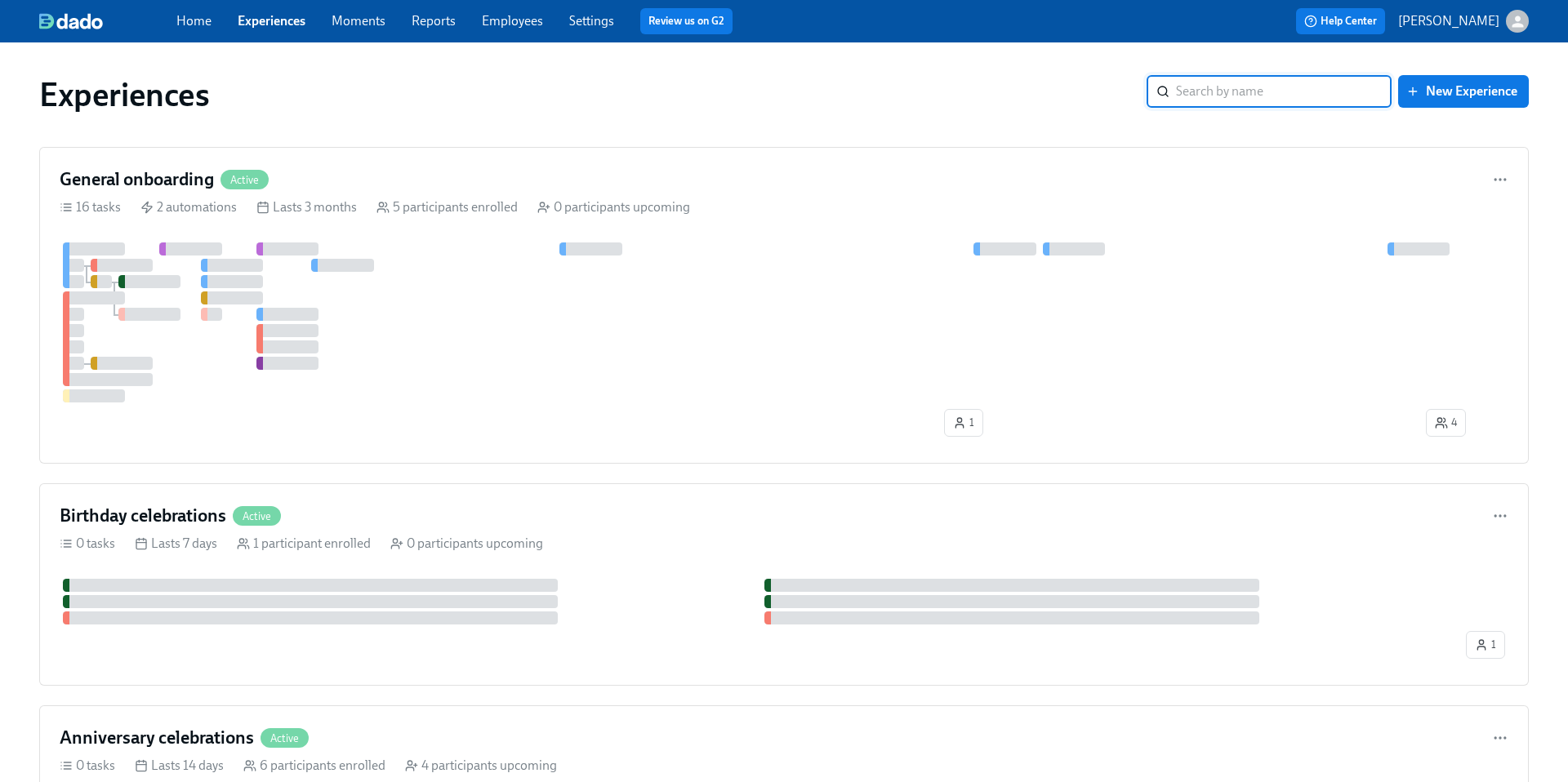
click at [595, 16] on link "Settings" at bounding box center [592, 21] width 45 height 15
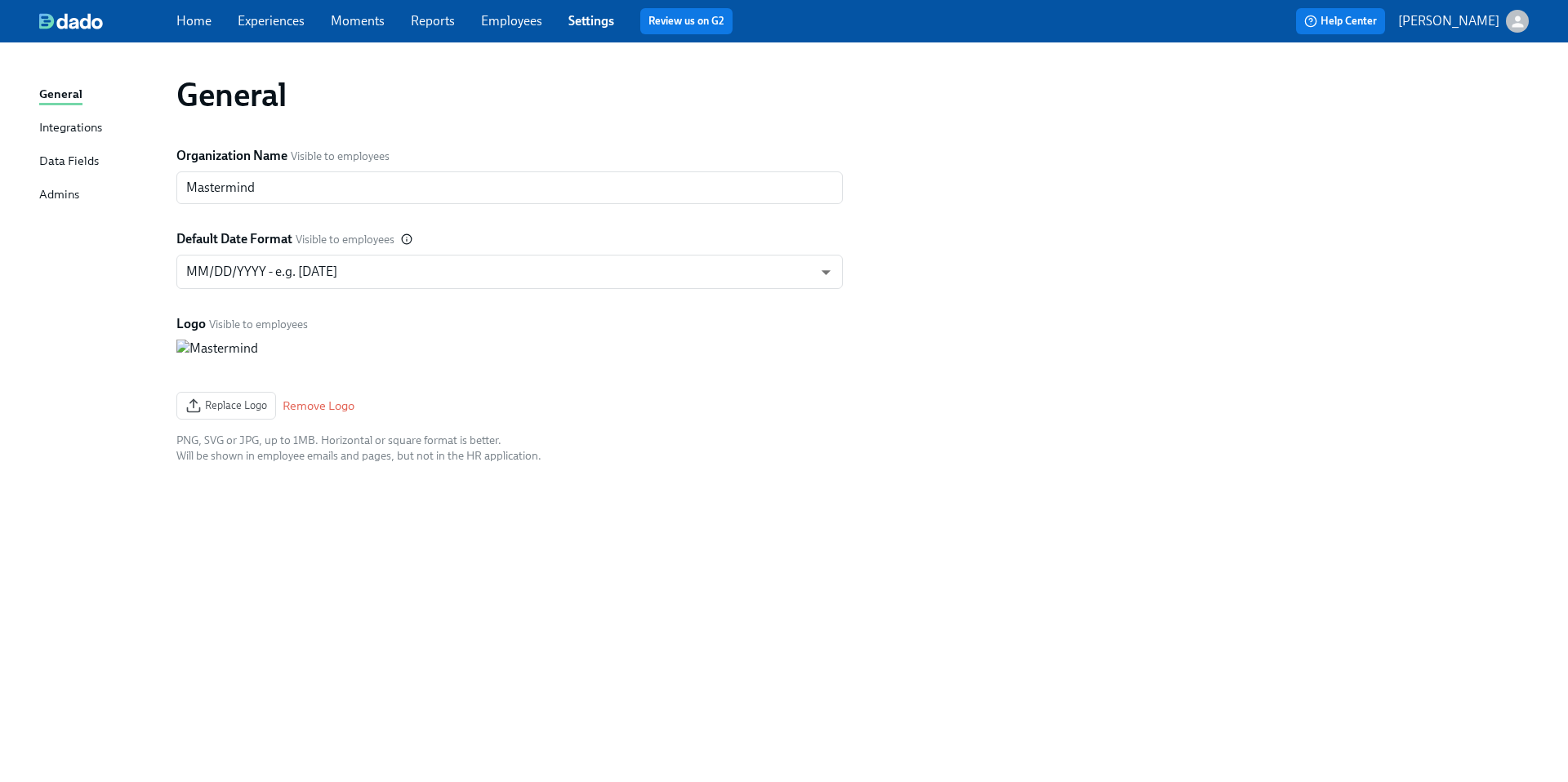
click at [515, 24] on link "Employees" at bounding box center [512, 21] width 61 height 15
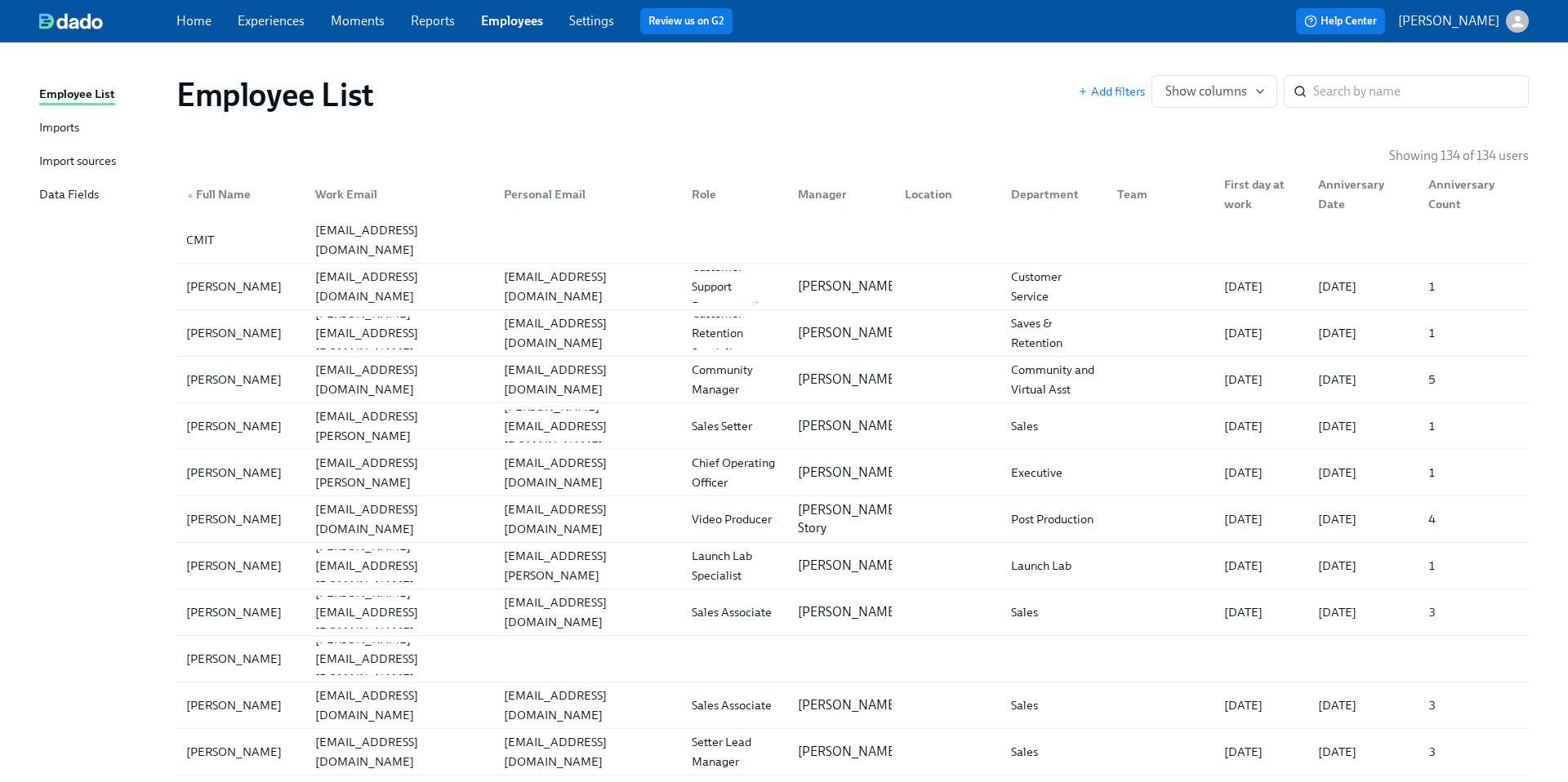
click at [66, 129] on div "Imports" at bounding box center [59, 128] width 40 height 21
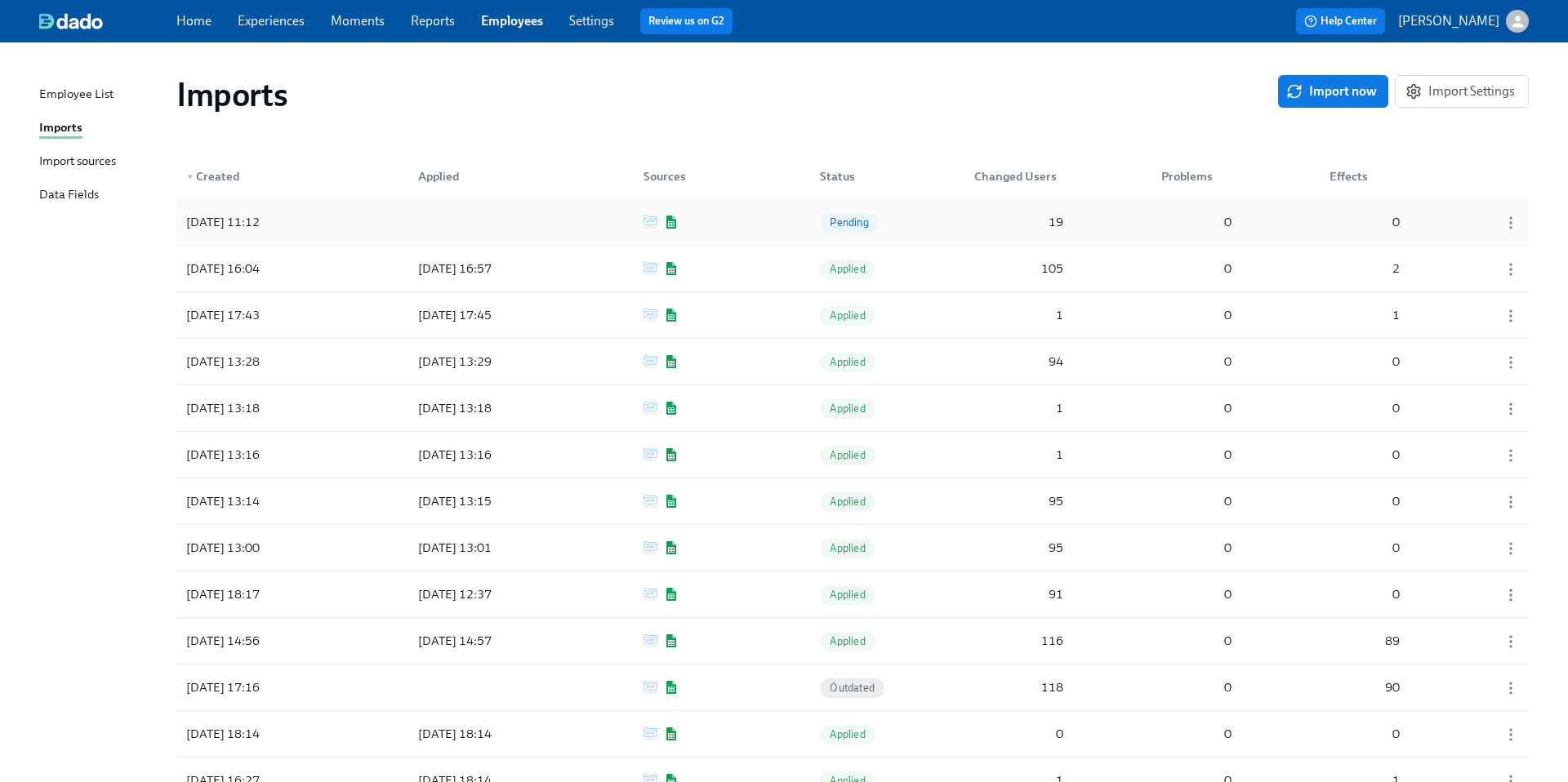
click at [960, 216] on div "2025/09/17 11:12 Pending 19 0 0" at bounding box center [852, 222] width 1352 height 46
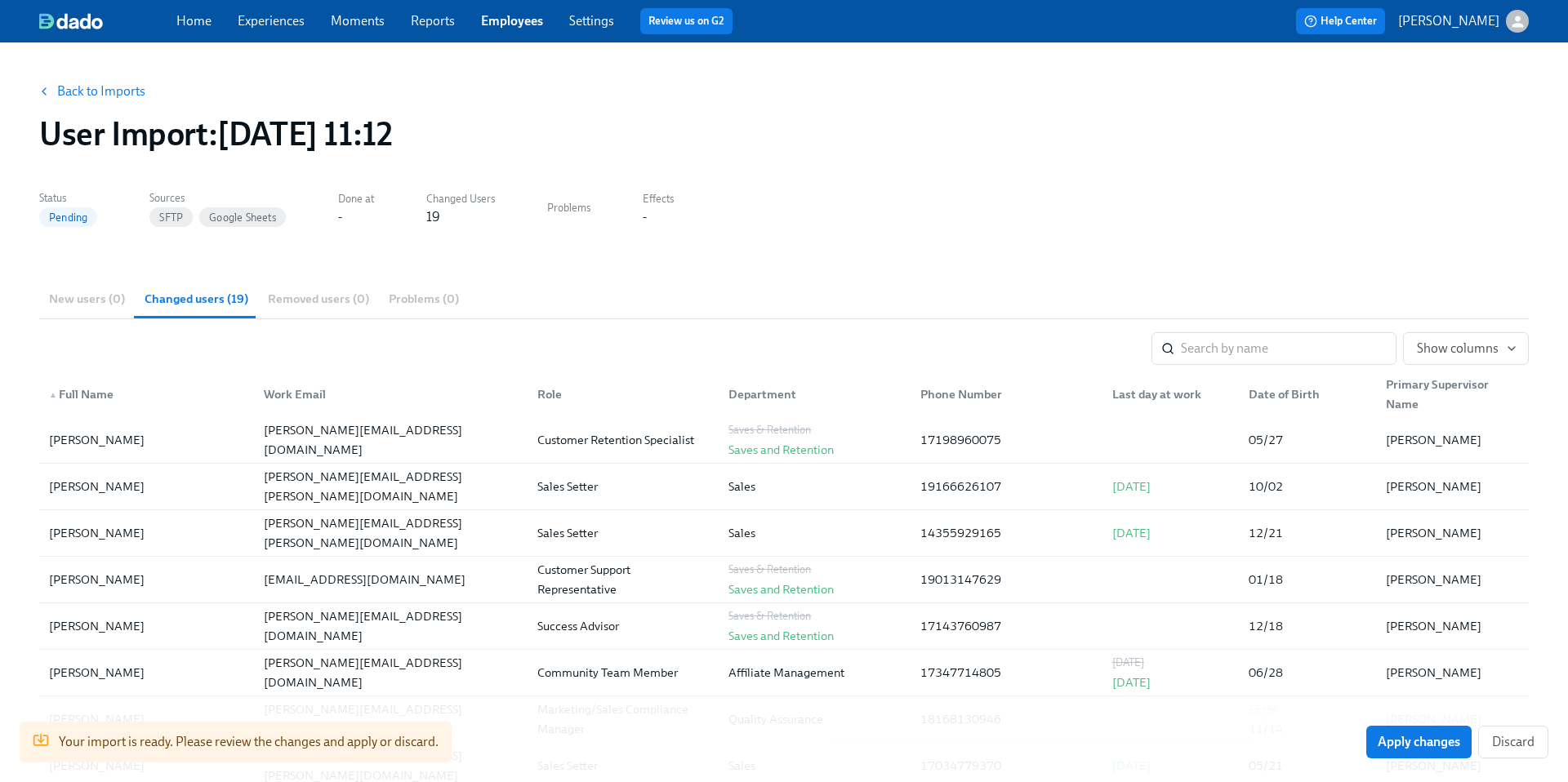
click at [82, 294] on div "New users (0) Changed users (19) Removed users (0) Problems (0)" at bounding box center [784, 299] width 1490 height 40
click at [76, 305] on div "New users (0) Changed users (19) Removed users (0) Problems (0)" at bounding box center [784, 299] width 1490 height 40
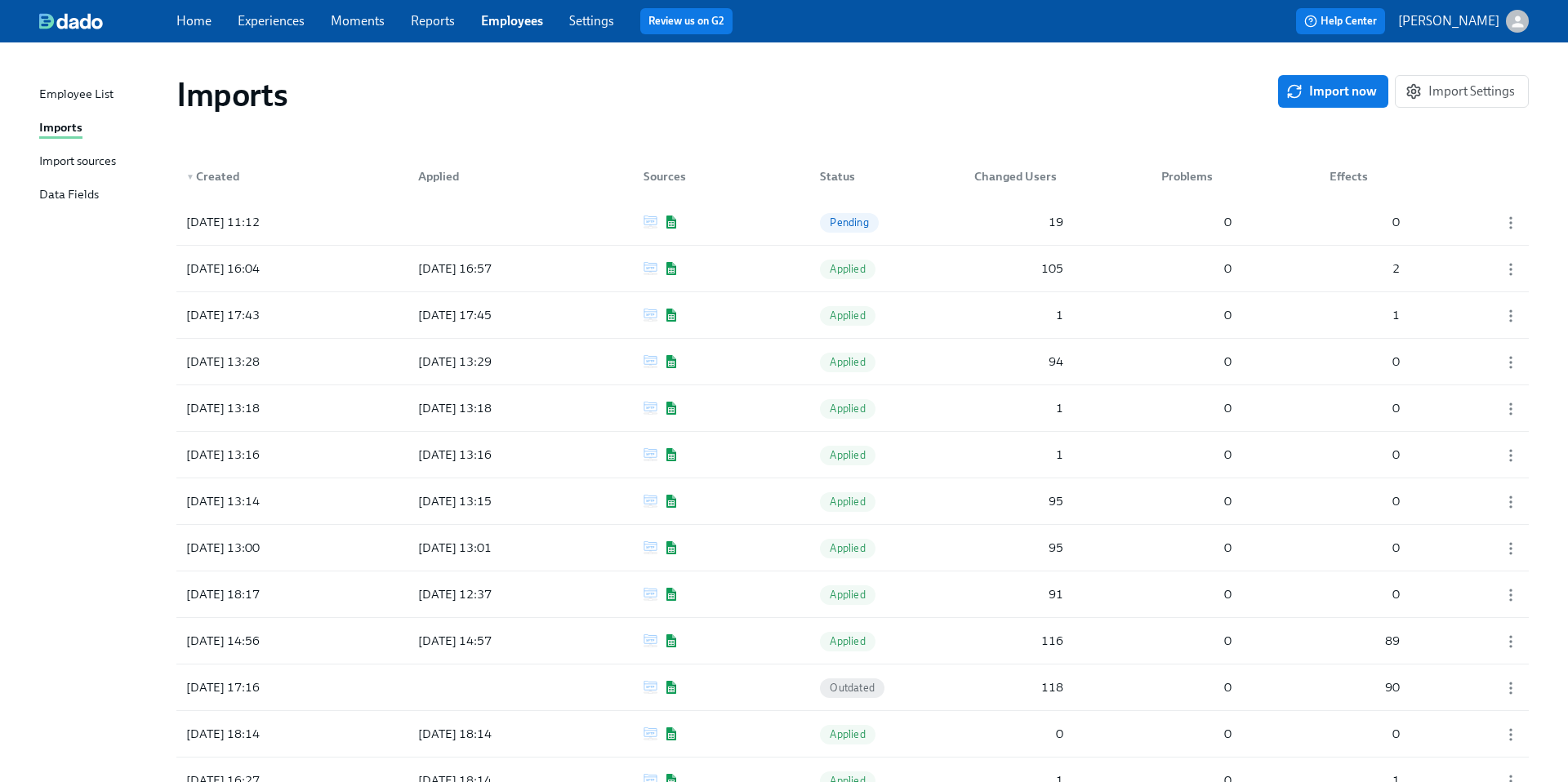
click at [76, 95] on div "Employee List" at bounding box center [76, 95] width 75 height 21
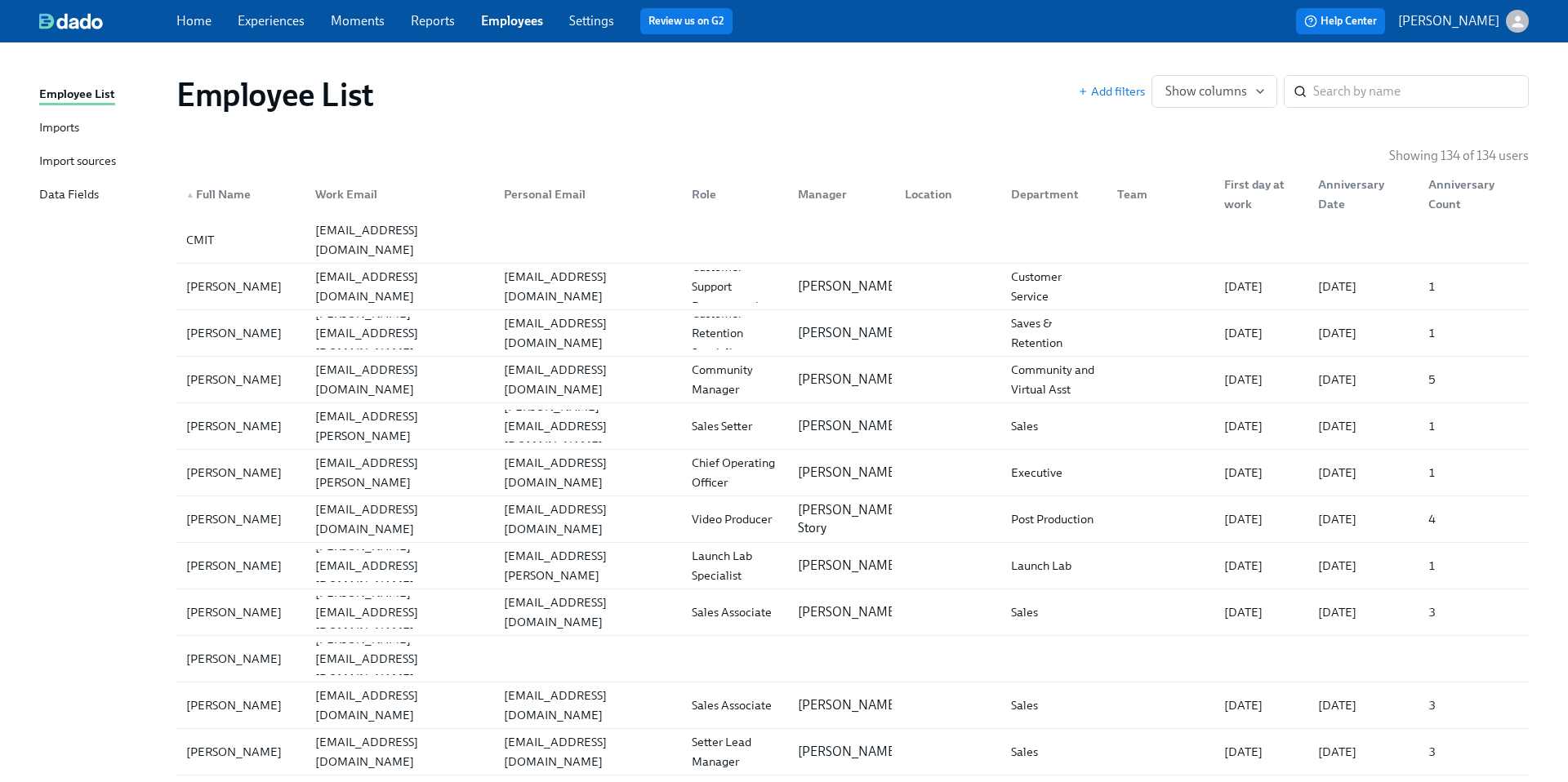
click at [571, 21] on link "Settings" at bounding box center [592, 21] width 45 height 15
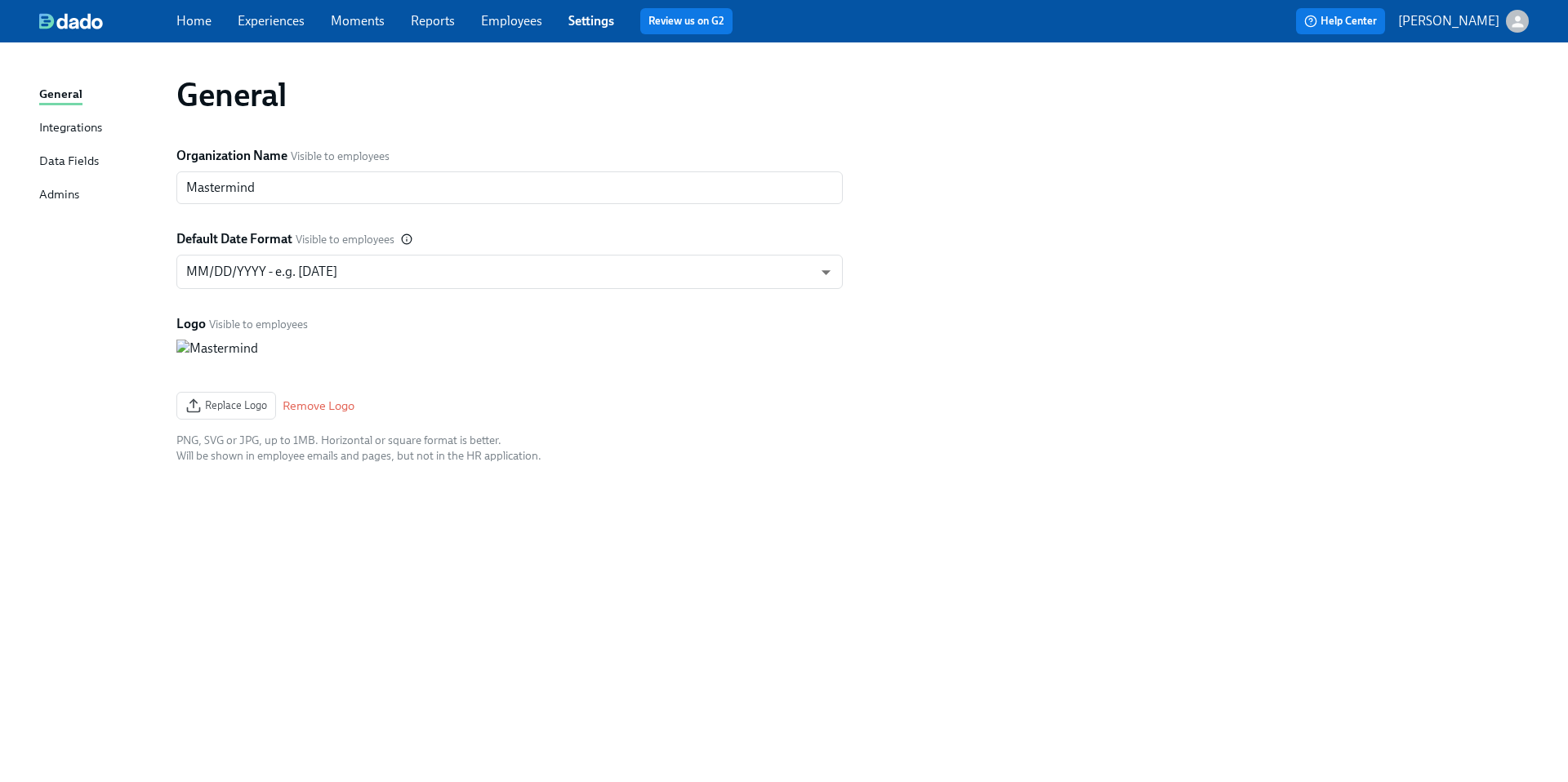
click at [89, 184] on div "General Integrations Data Fields Admins" at bounding box center [108, 152] width 137 height 134
click at [70, 189] on div "Admins" at bounding box center [59, 195] width 40 height 21
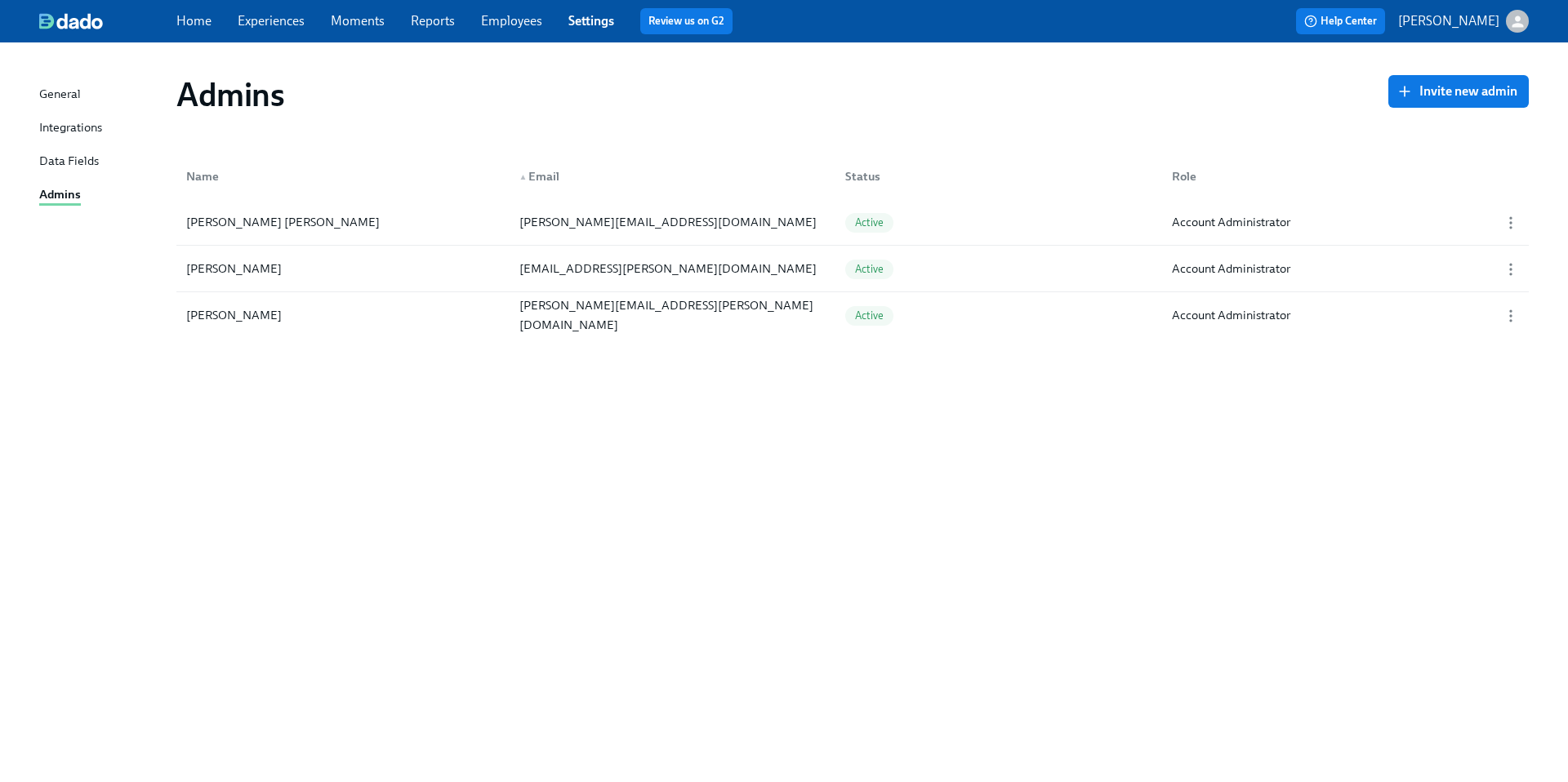
click at [57, 85] on div "General" at bounding box center [60, 95] width 41 height 21
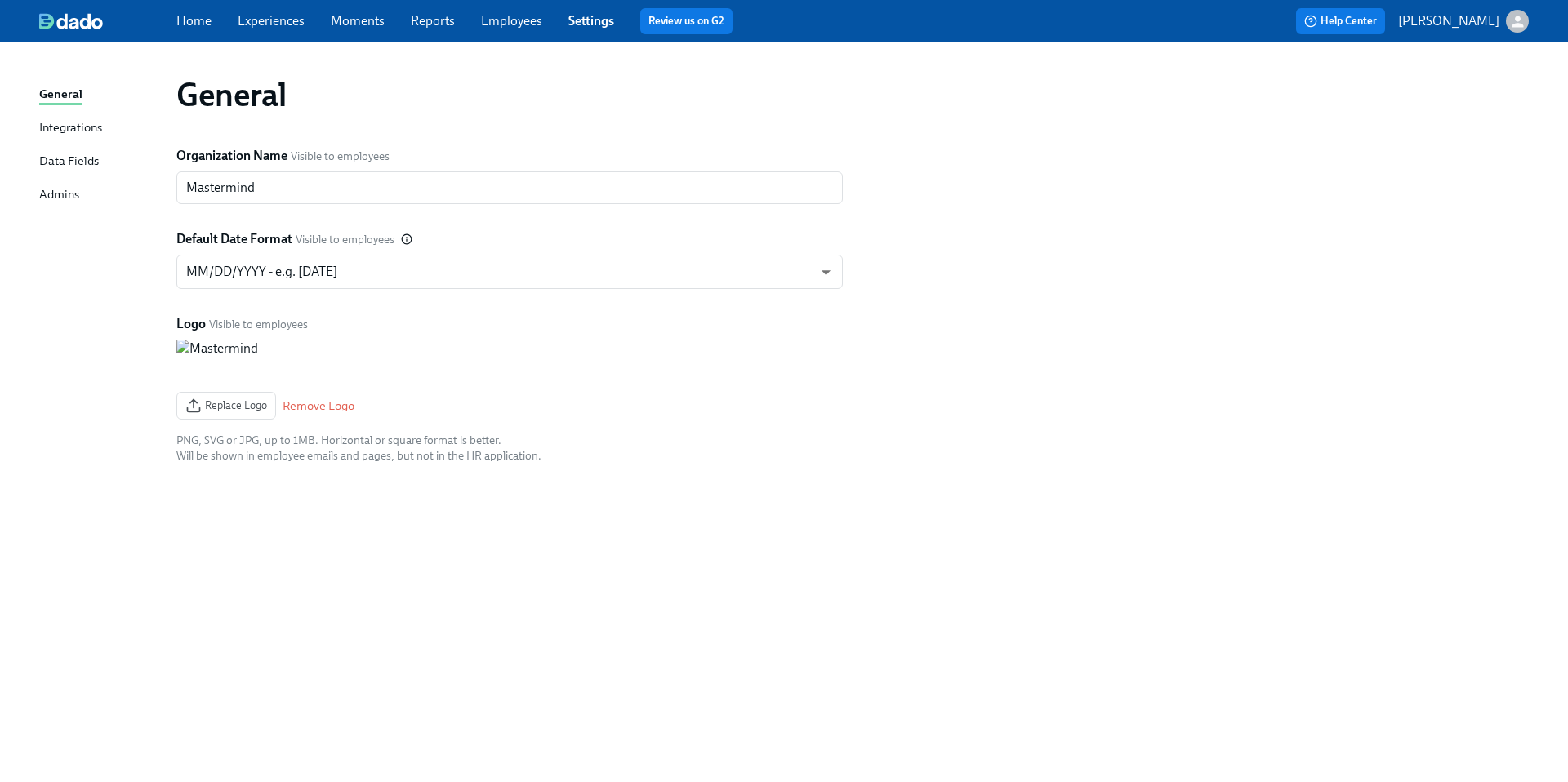
click at [268, 19] on link "Experiences" at bounding box center [271, 21] width 67 height 15
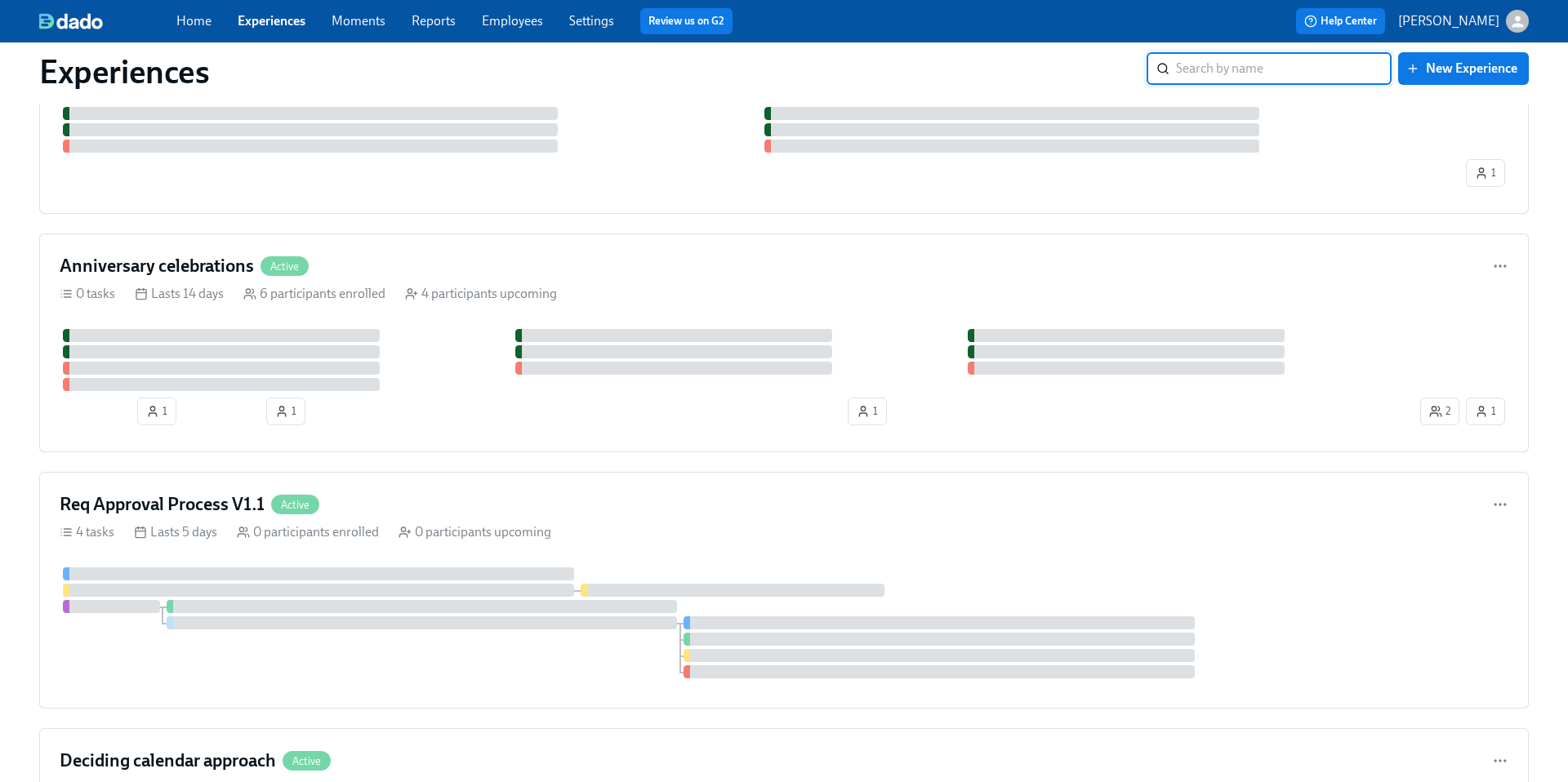
scroll to position [474, 0]
click at [509, 486] on div "Req Approval Process V1.1 Active 4 tasks Lasts 5 days 0 participants enrolled 0…" at bounding box center [784, 588] width 1490 height 237
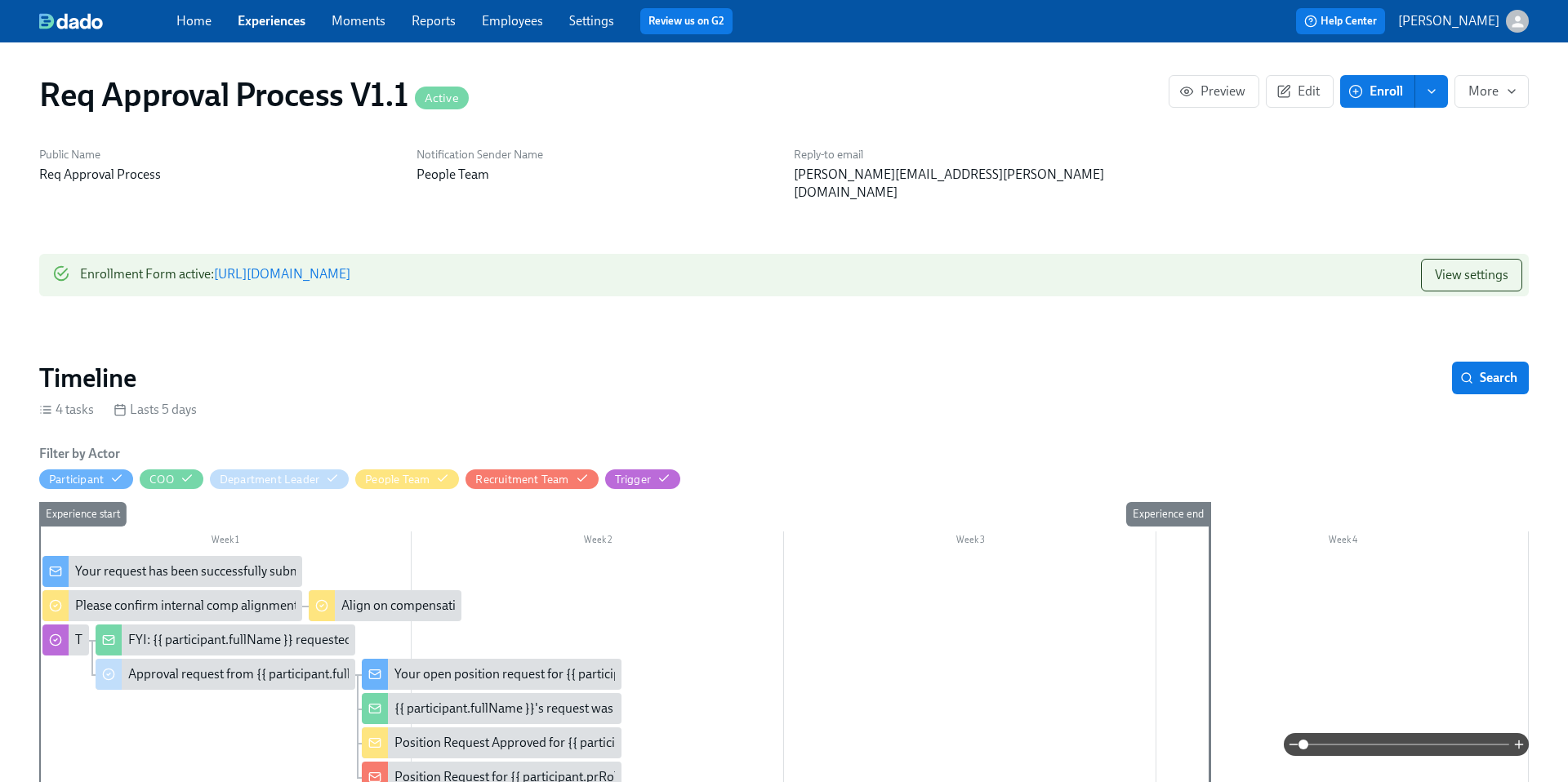
click at [267, 22] on link "Experiences" at bounding box center [271, 21] width 67 height 15
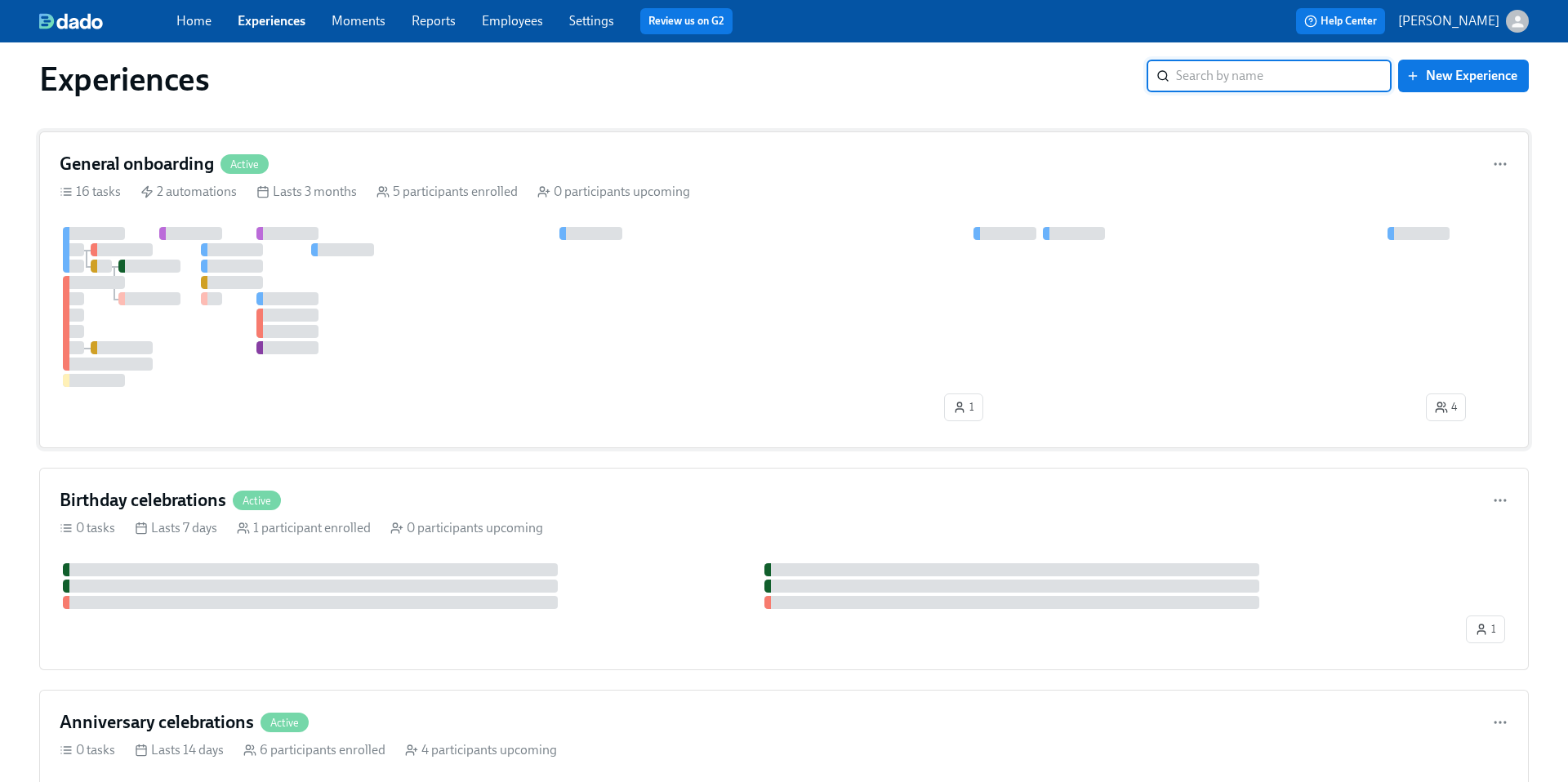
scroll to position [18, 0]
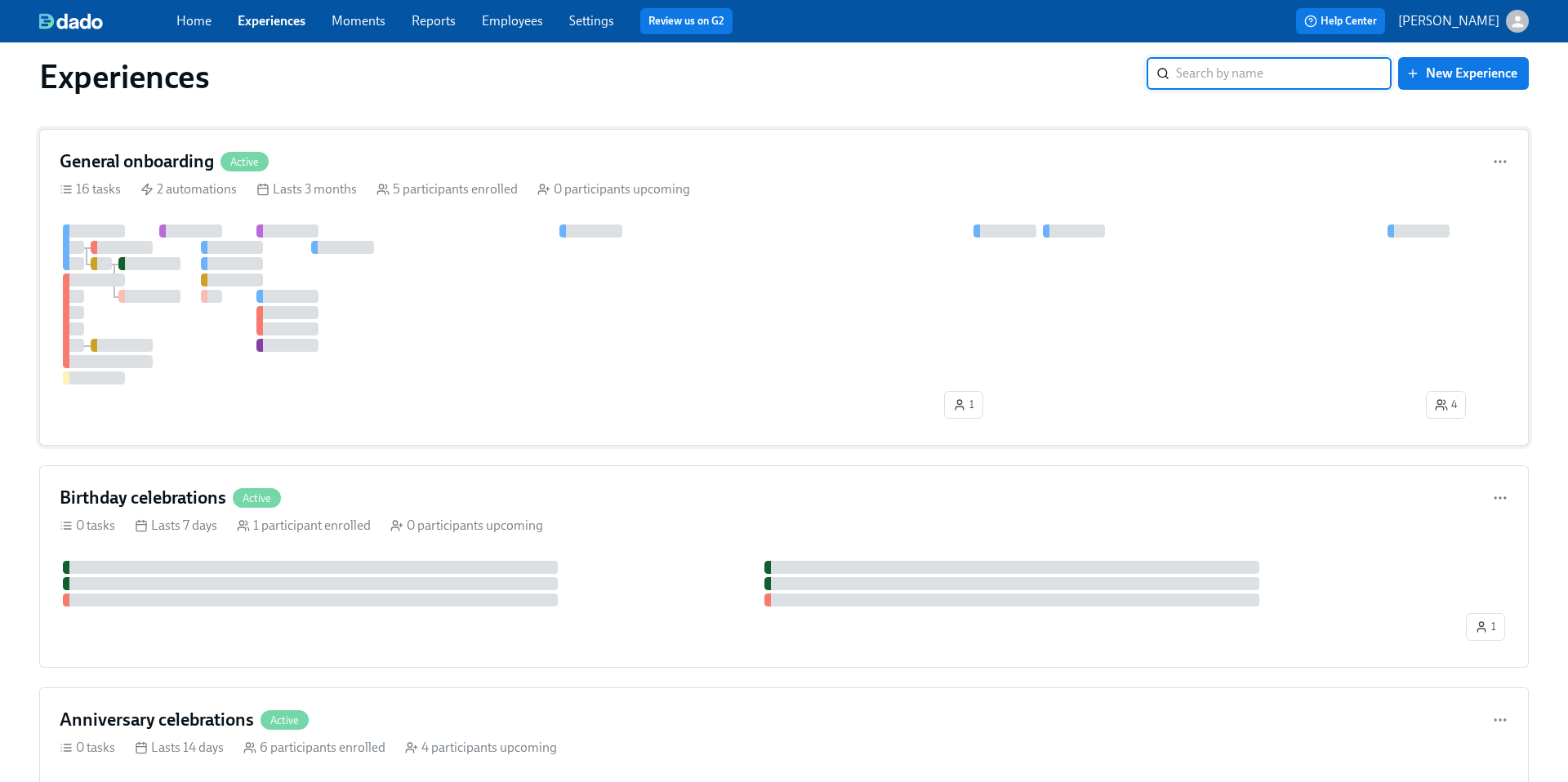
click at [586, 346] on div at bounding box center [783, 304] width 1449 height 160
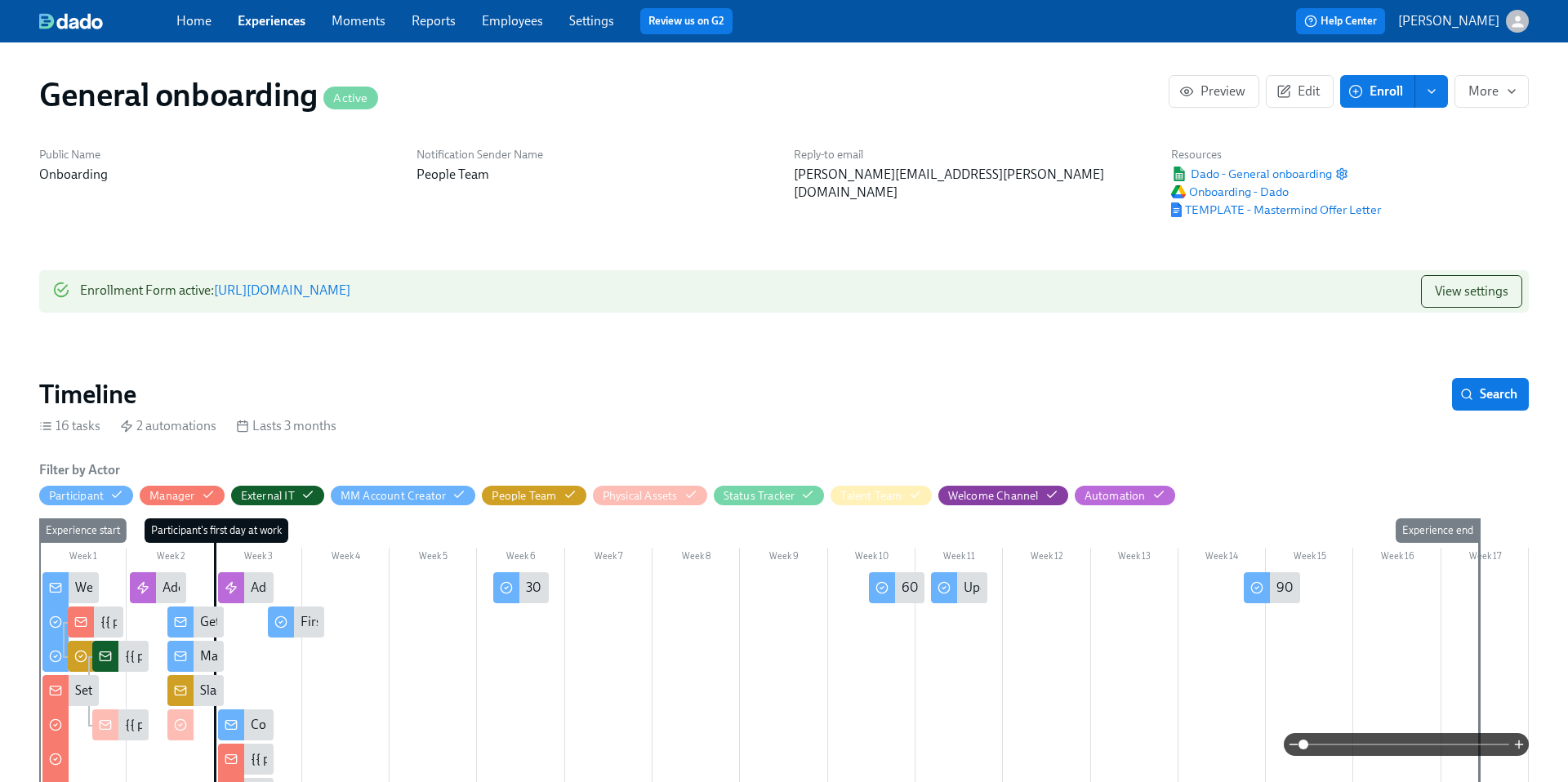
scroll to position [0, 2885]
click at [1431, 293] on button "View settings" at bounding box center [1472, 291] width 101 height 32
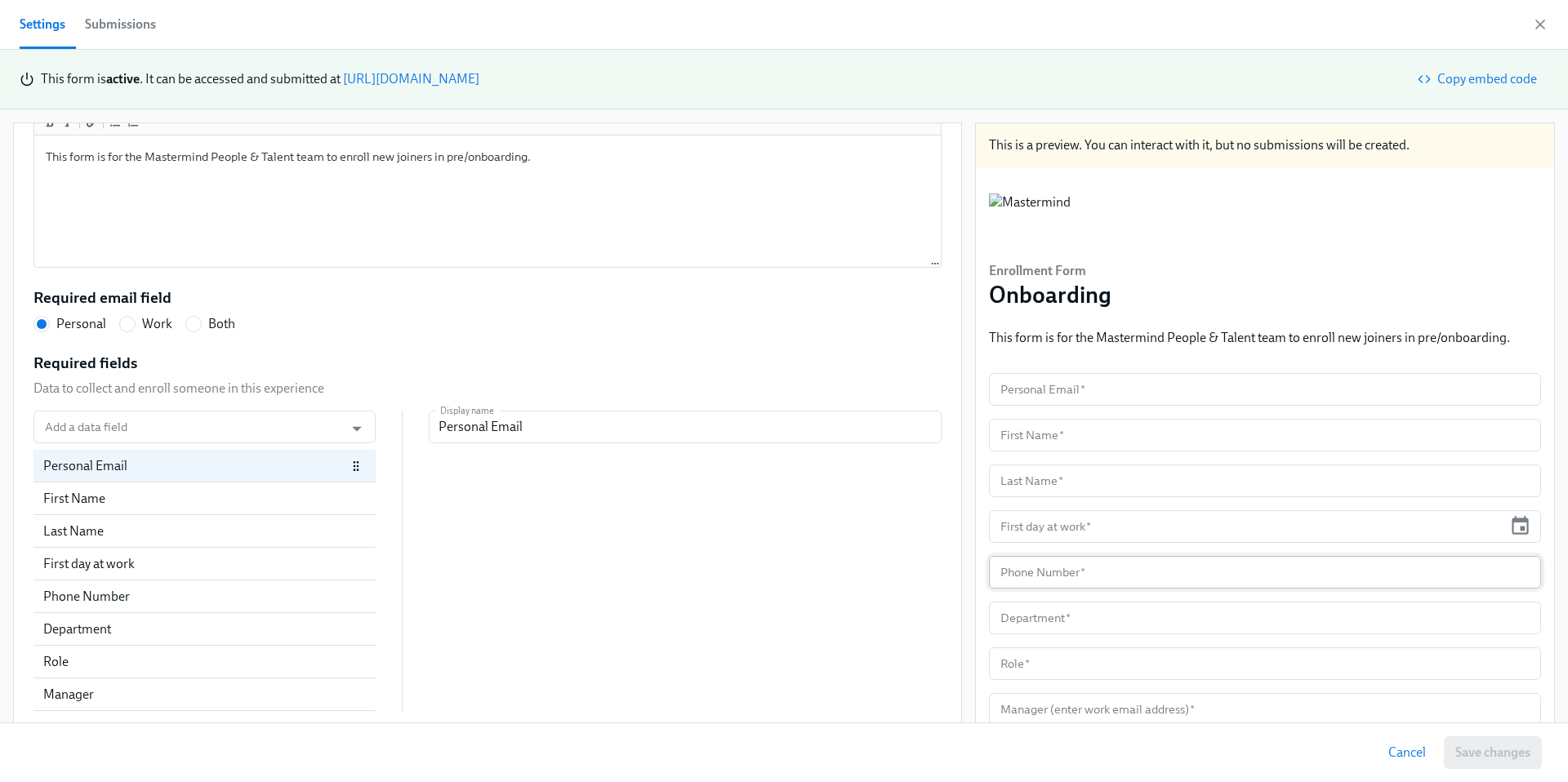
scroll to position [60, 0]
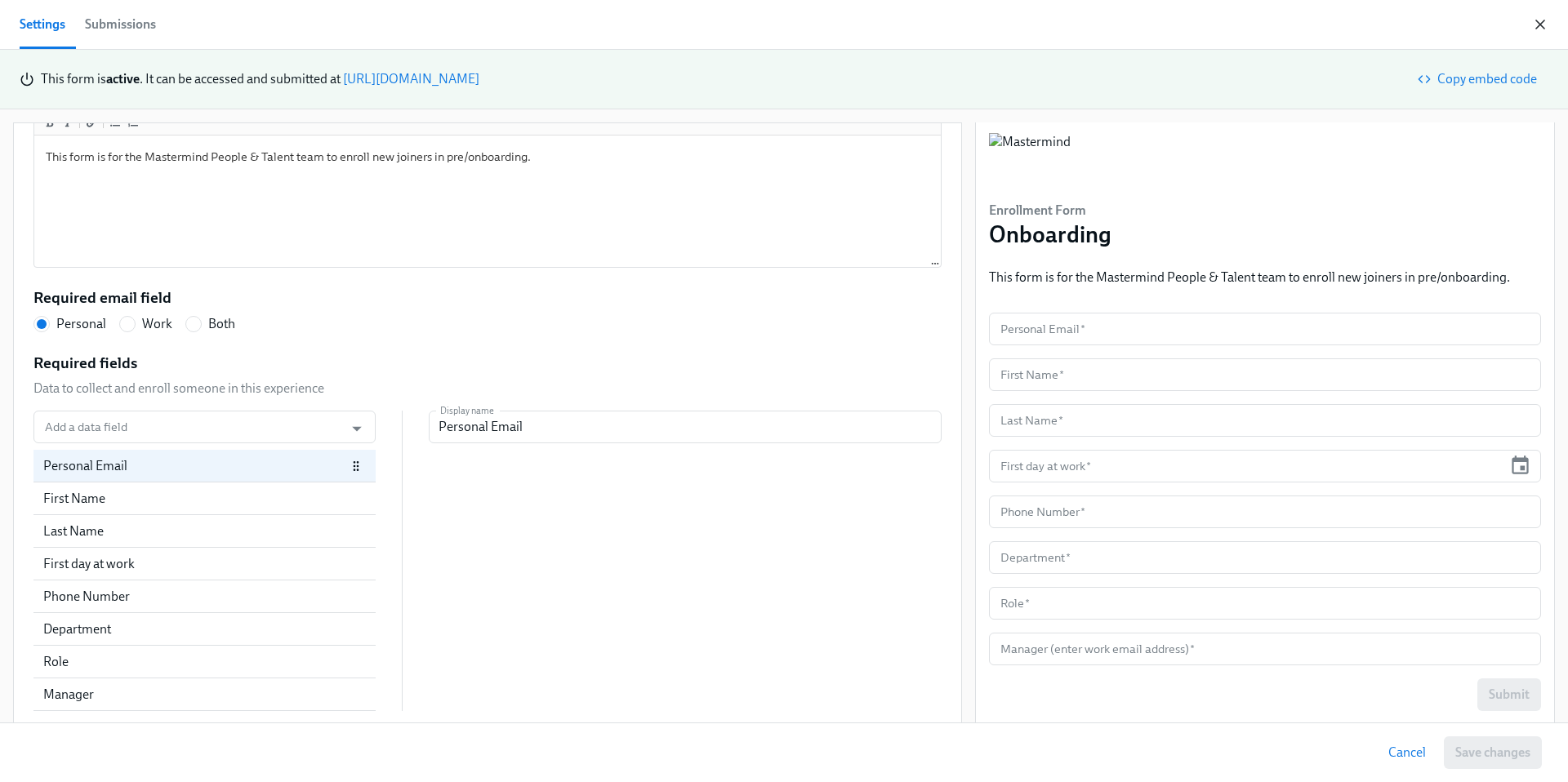
click at [1543, 25] on icon "button" at bounding box center [1540, 24] width 16 height 16
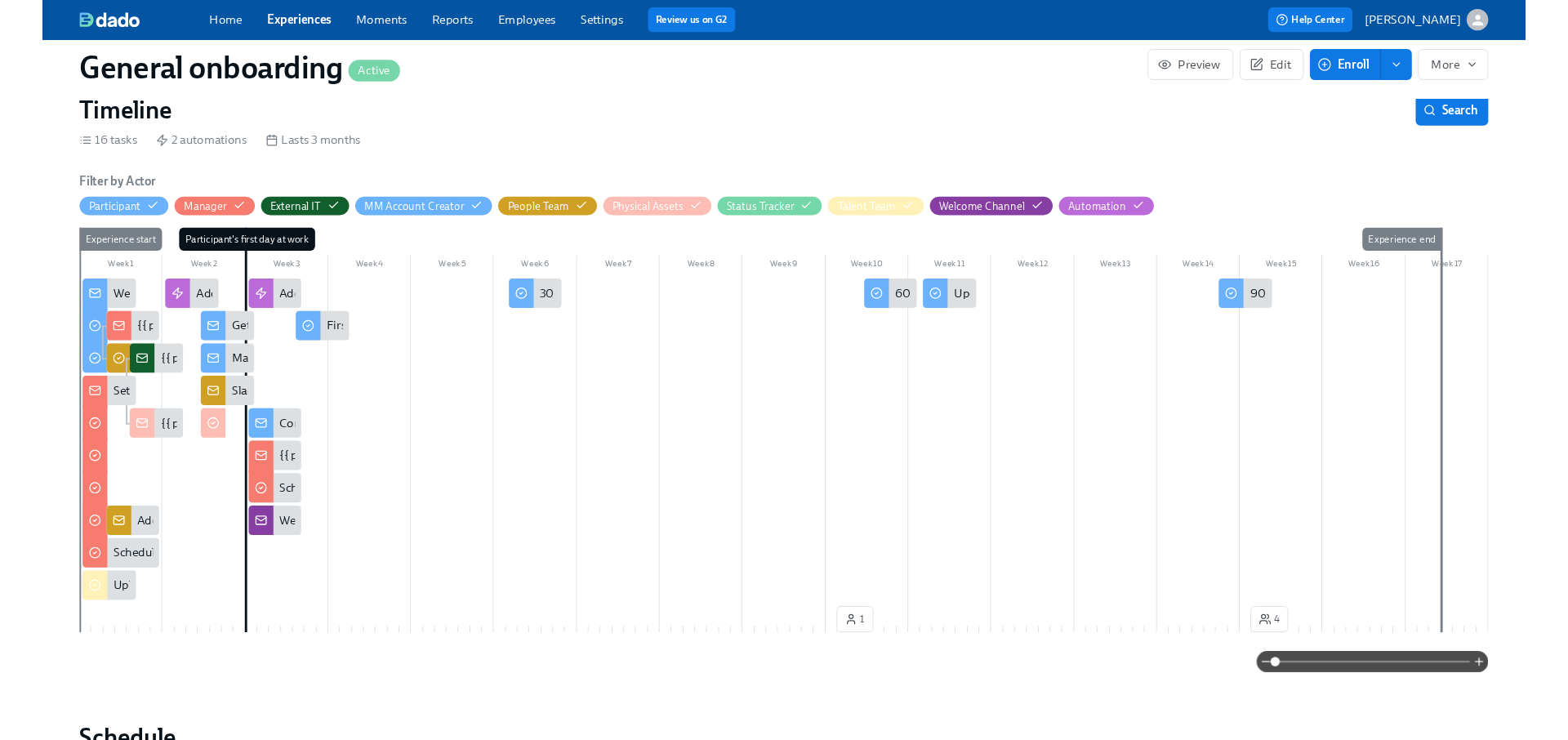
scroll to position [278, 0]
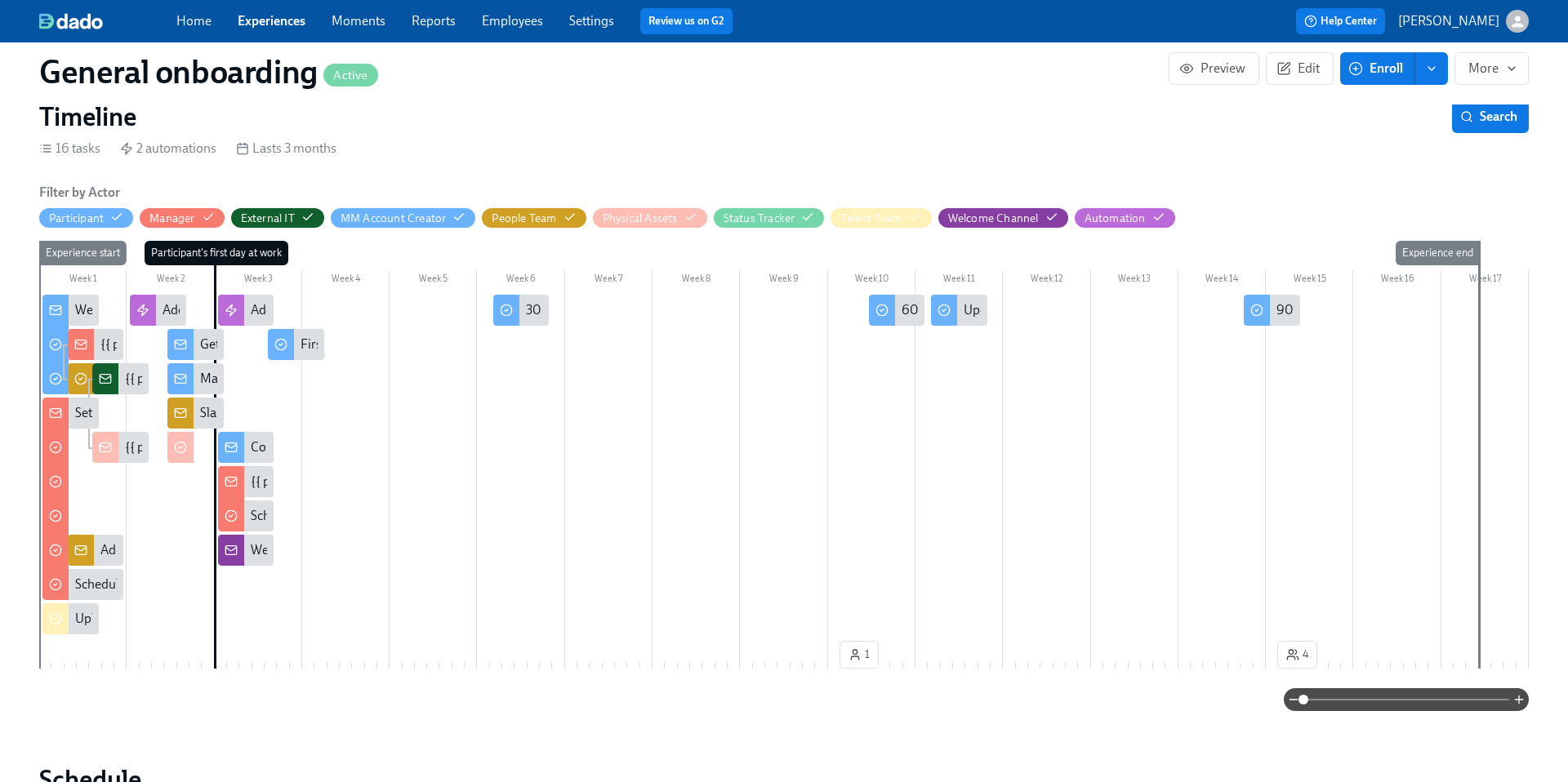
click at [1405, 704] on span at bounding box center [1406, 699] width 206 height 22
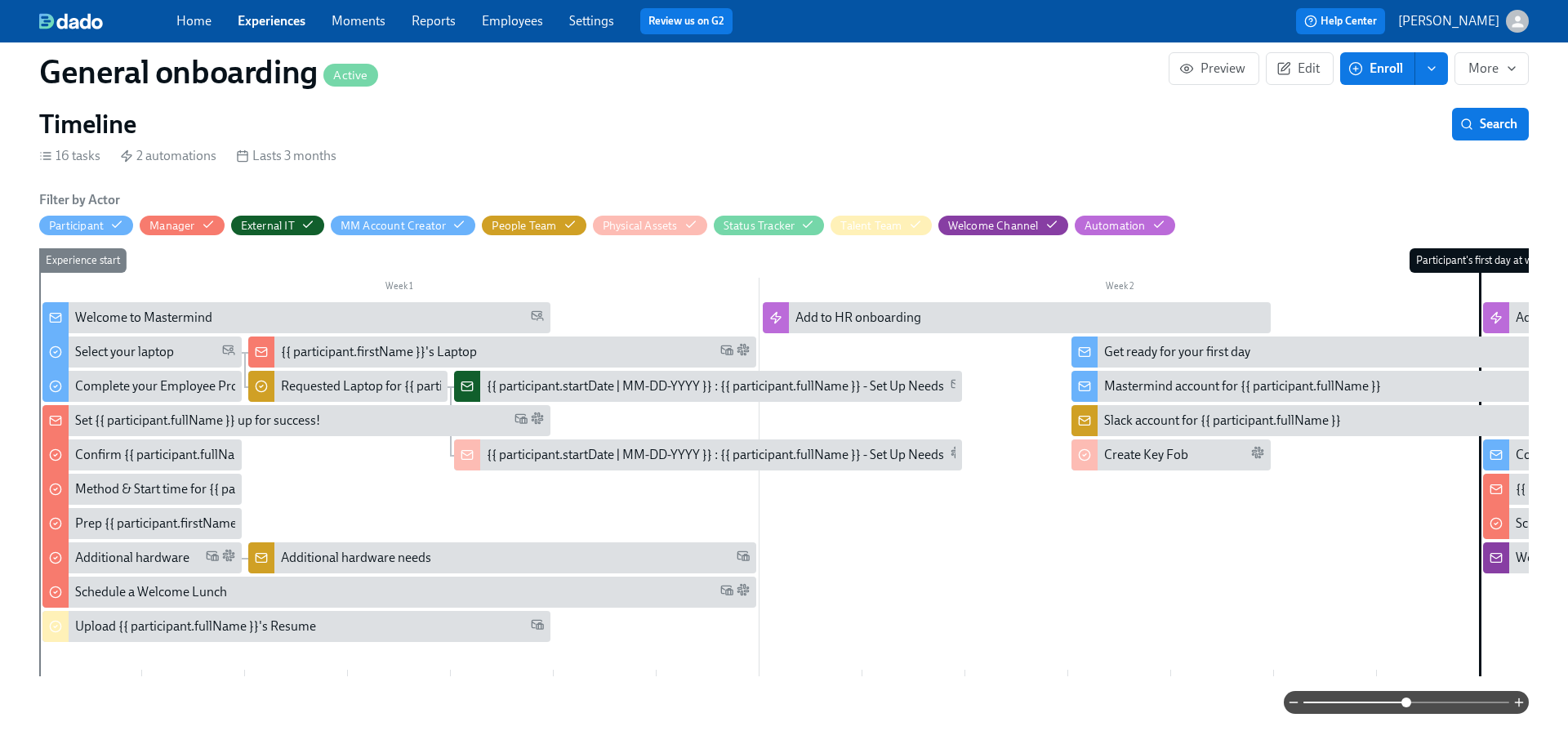
scroll to position [251, 0]
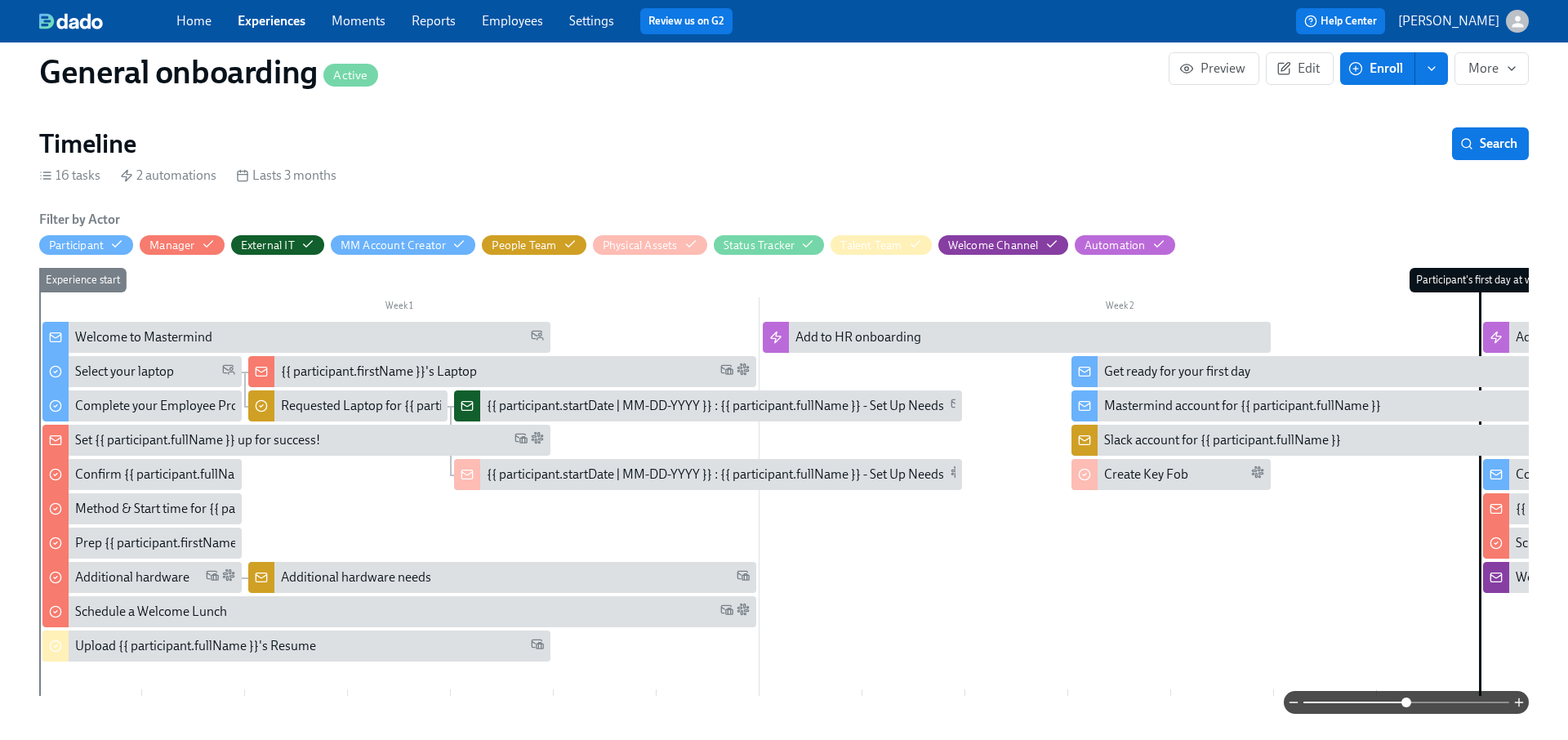
click at [191, 16] on link "Home" at bounding box center [193, 21] width 35 height 15
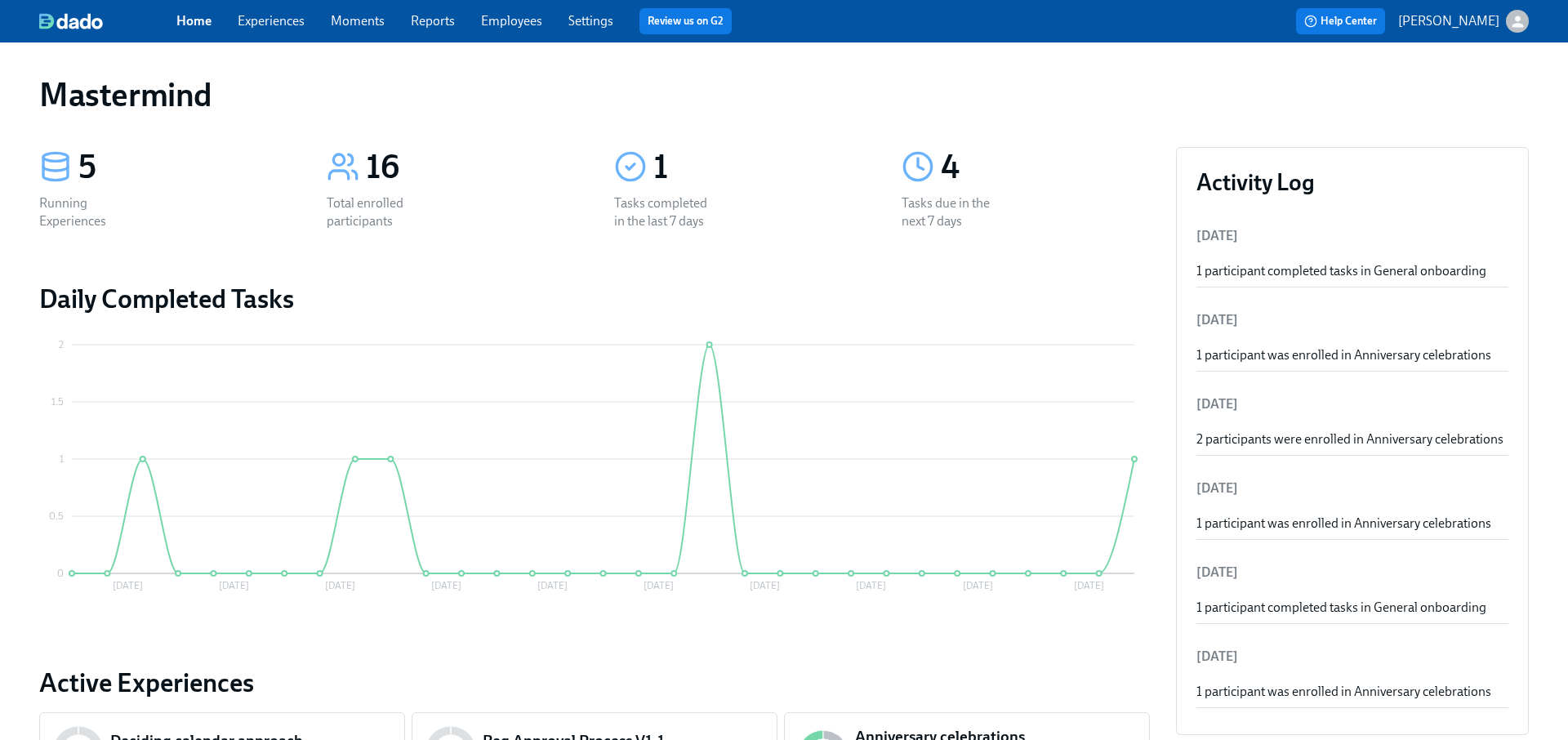
click at [276, 27] on link "Experiences" at bounding box center [271, 21] width 67 height 15
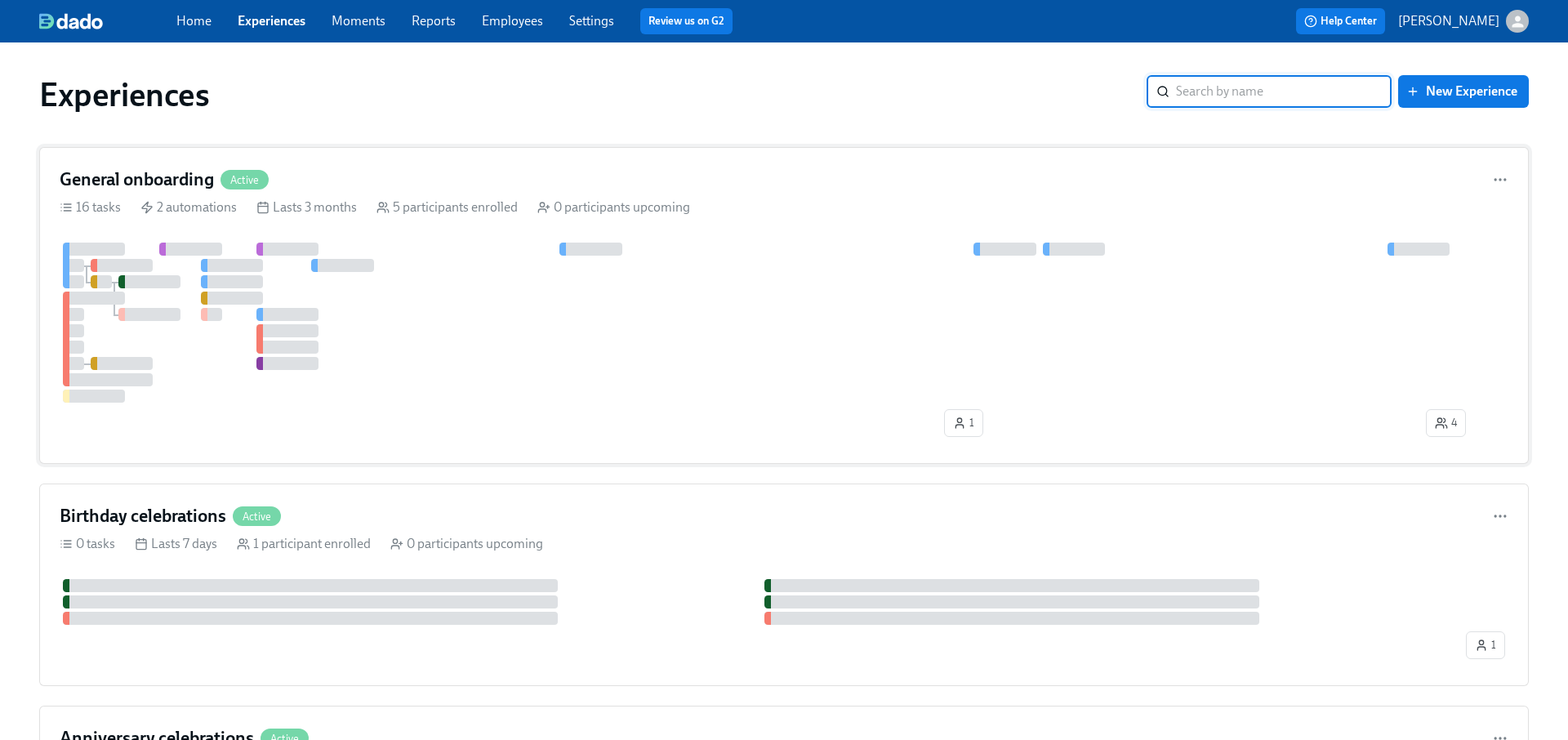
click at [400, 364] on div at bounding box center [783, 322] width 1449 height 160
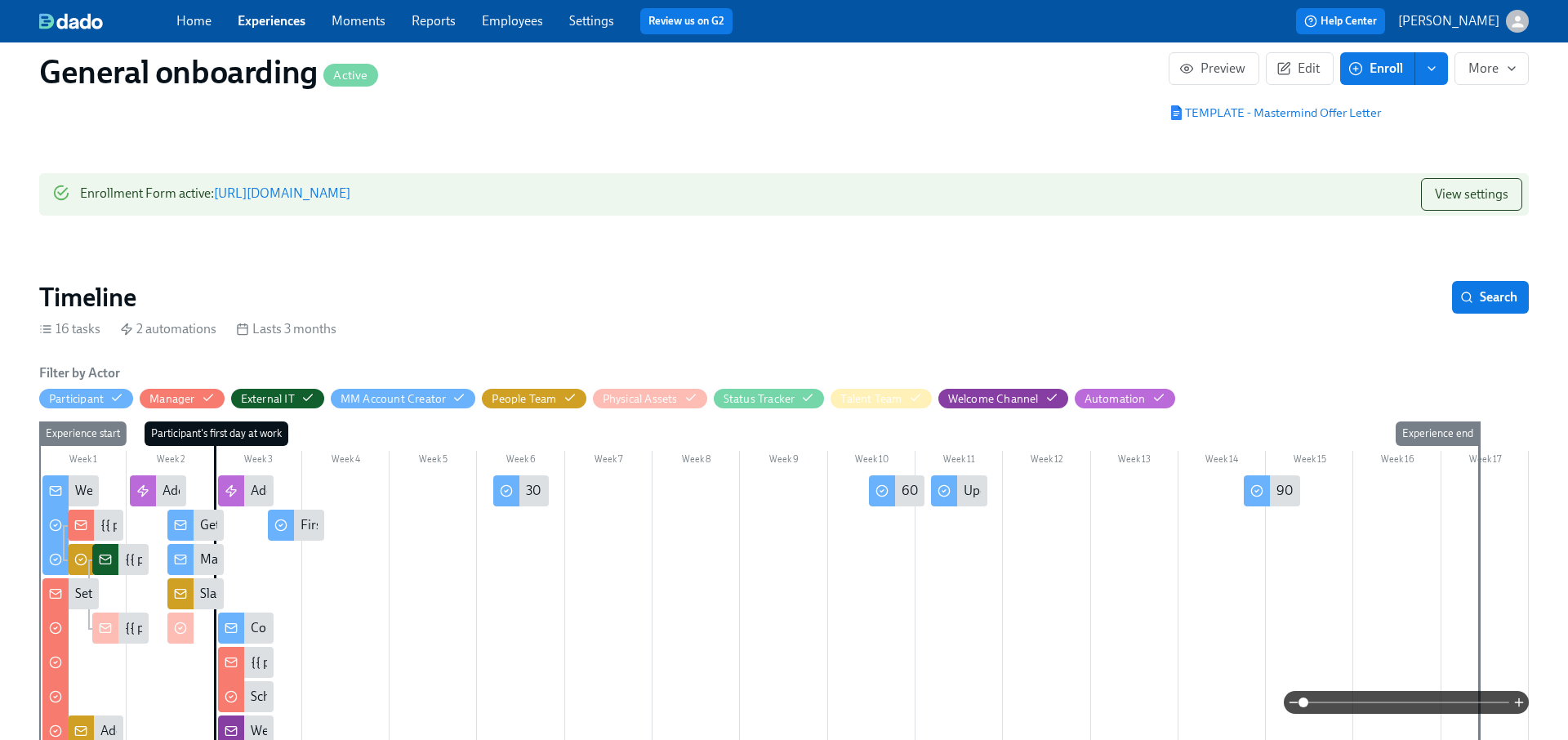
scroll to position [96, 0]
click at [350, 191] on link "https://my.dadohr.com/enrollmentForms/IF2cq0vgZxPz1ti-vM5BZsXUmHvvt" at bounding box center [282, 193] width 137 height 15
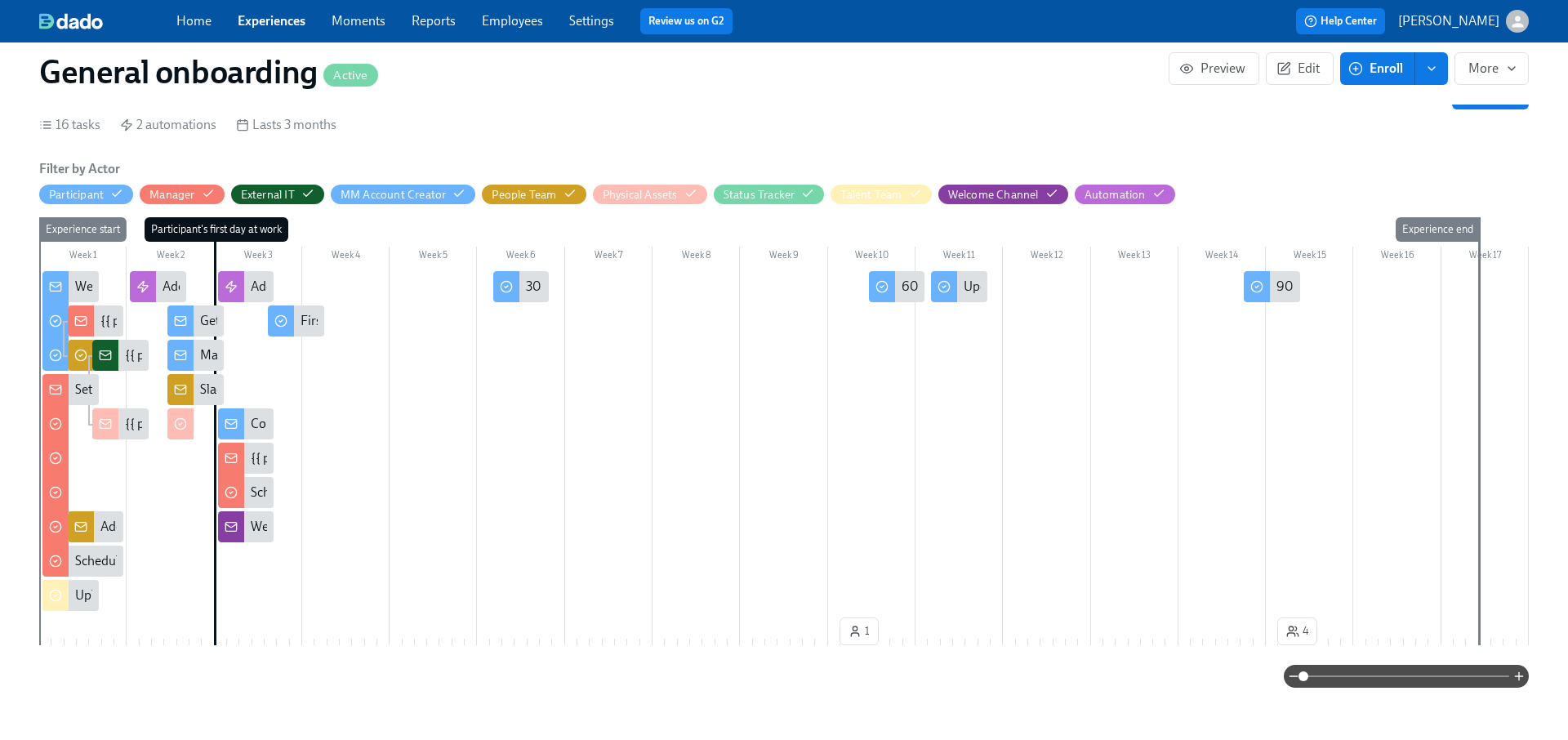
scroll to position [331, 0]
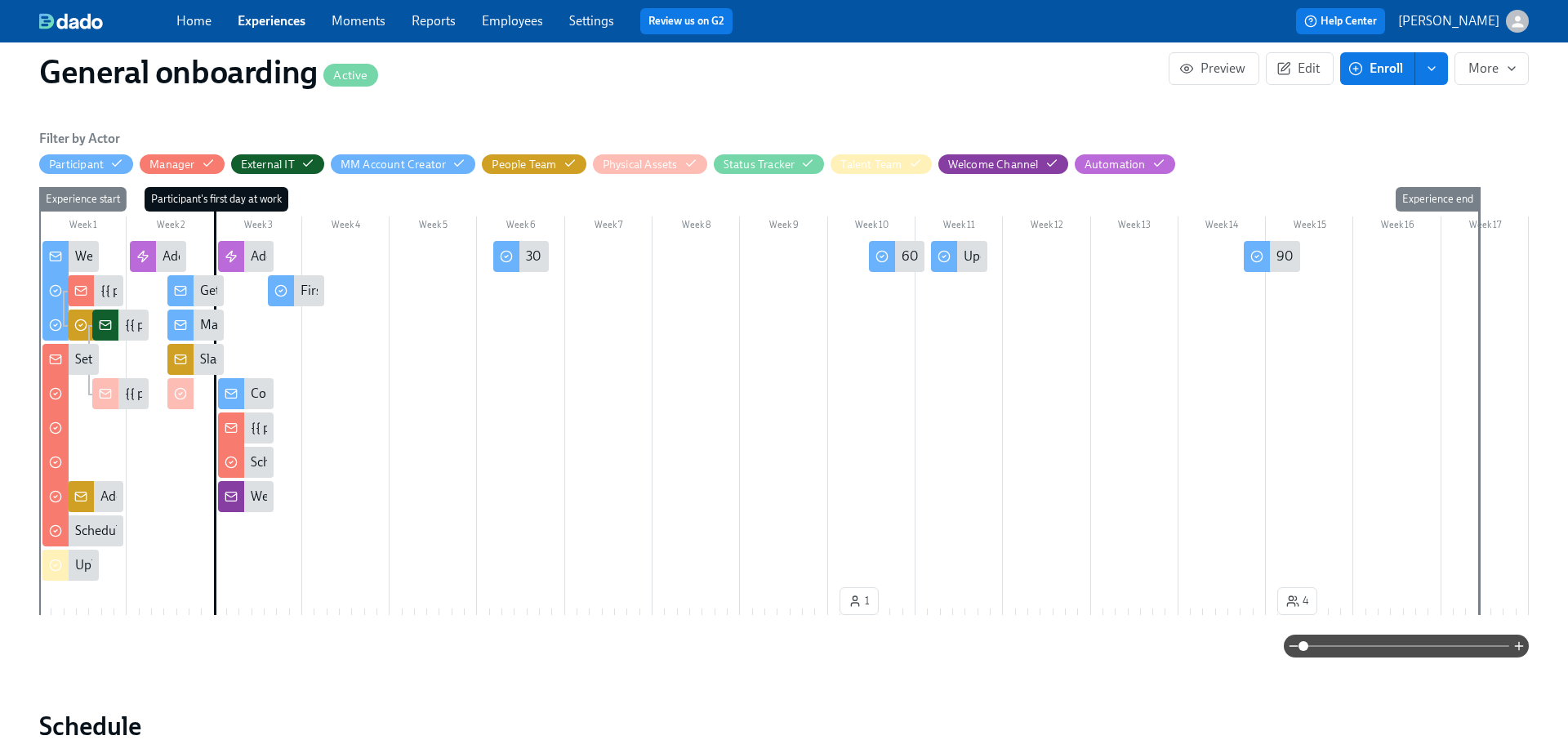
click at [1396, 640] on span at bounding box center [1406, 646] width 206 height 22
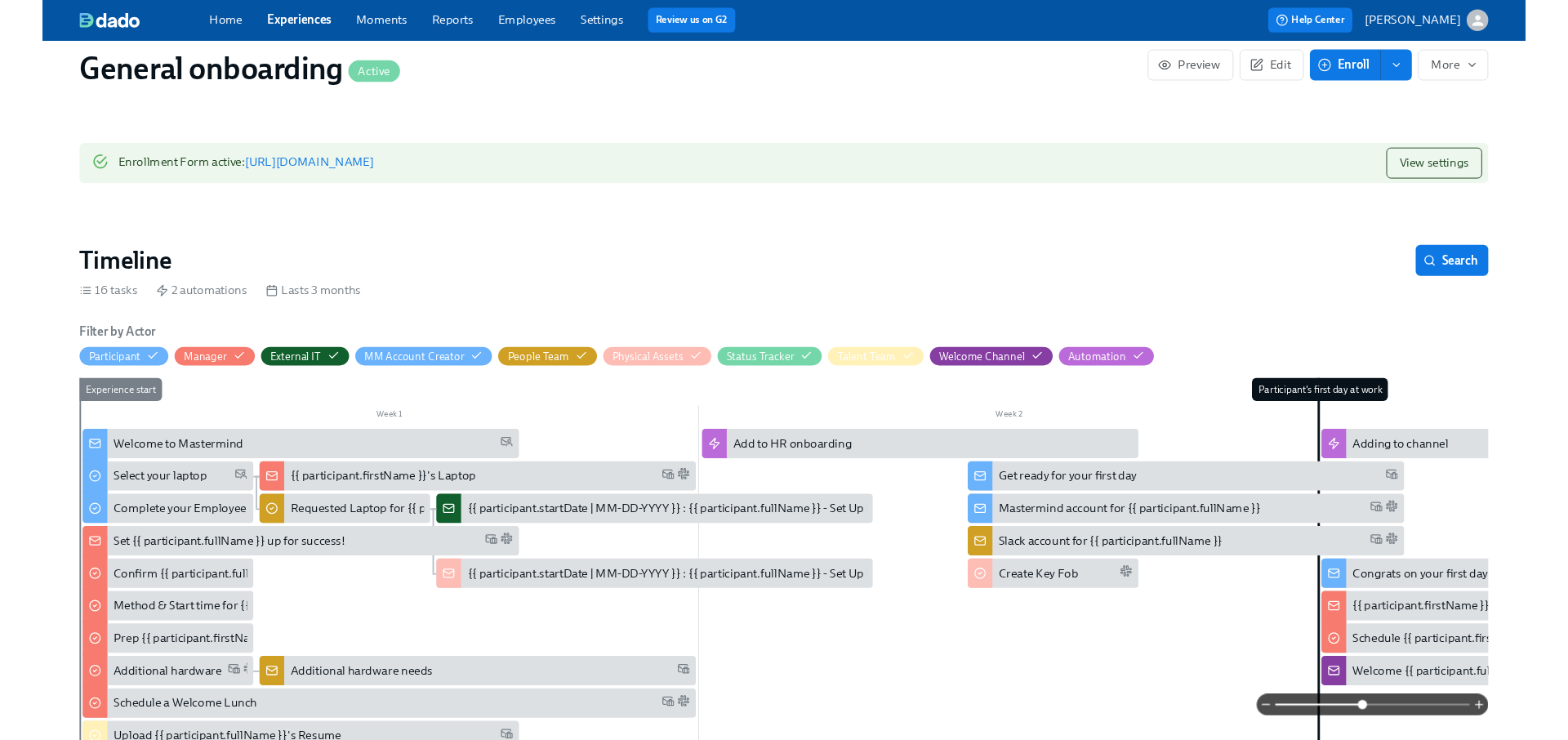
scroll to position [0, 0]
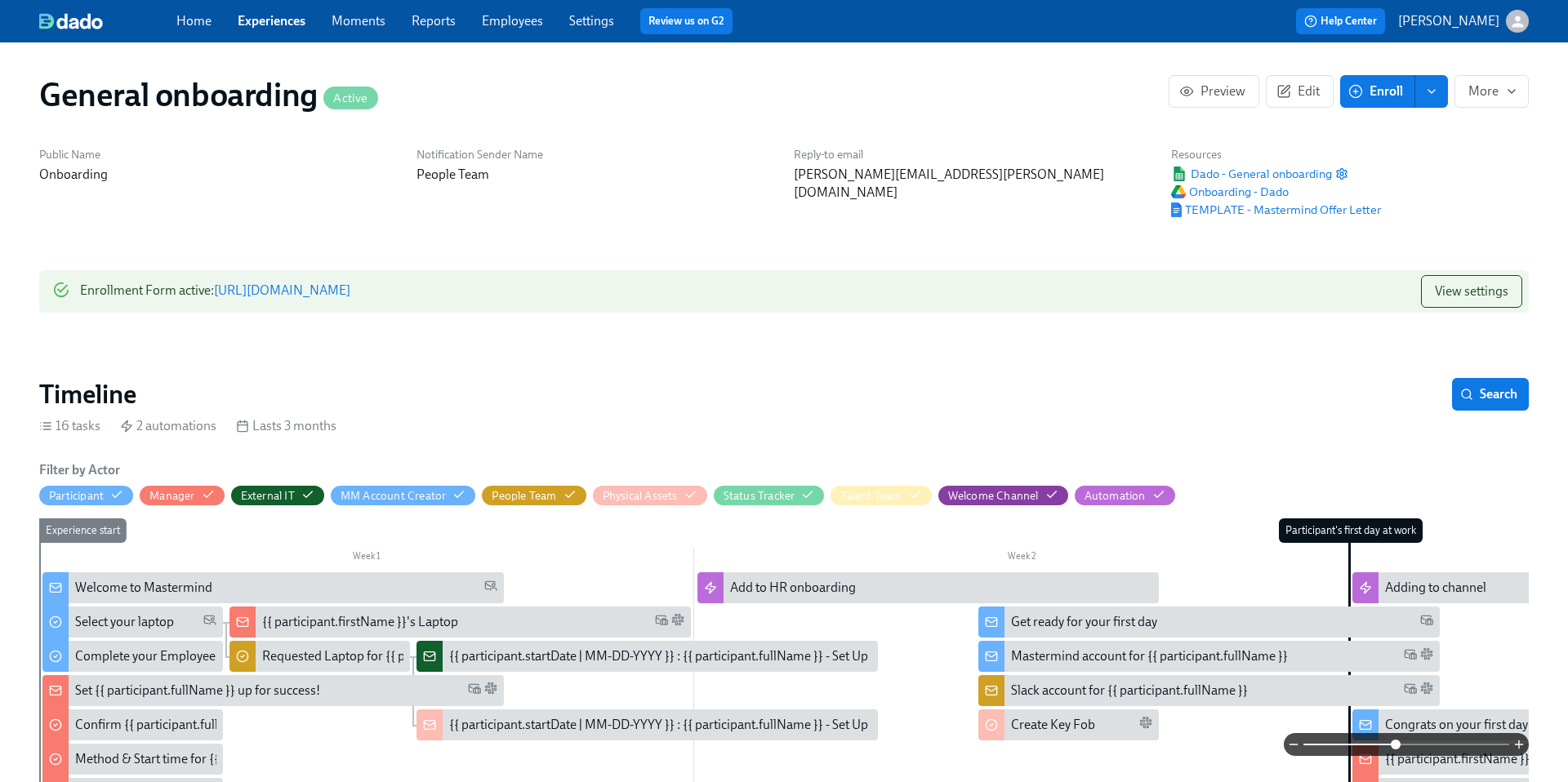
click at [585, 22] on link "Settings" at bounding box center [592, 21] width 45 height 15
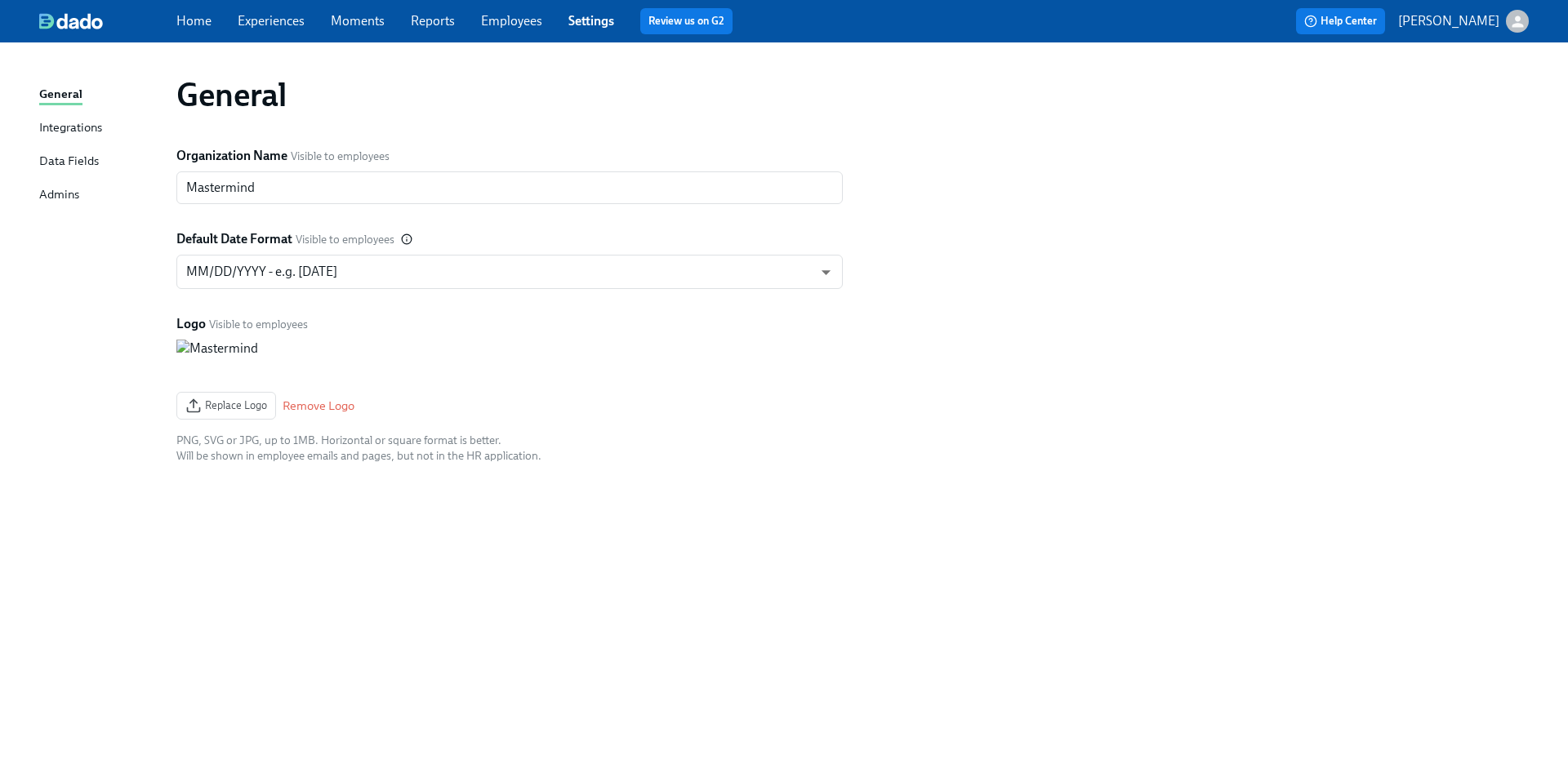
click at [83, 129] on div "Integrations" at bounding box center [71, 128] width 63 height 21
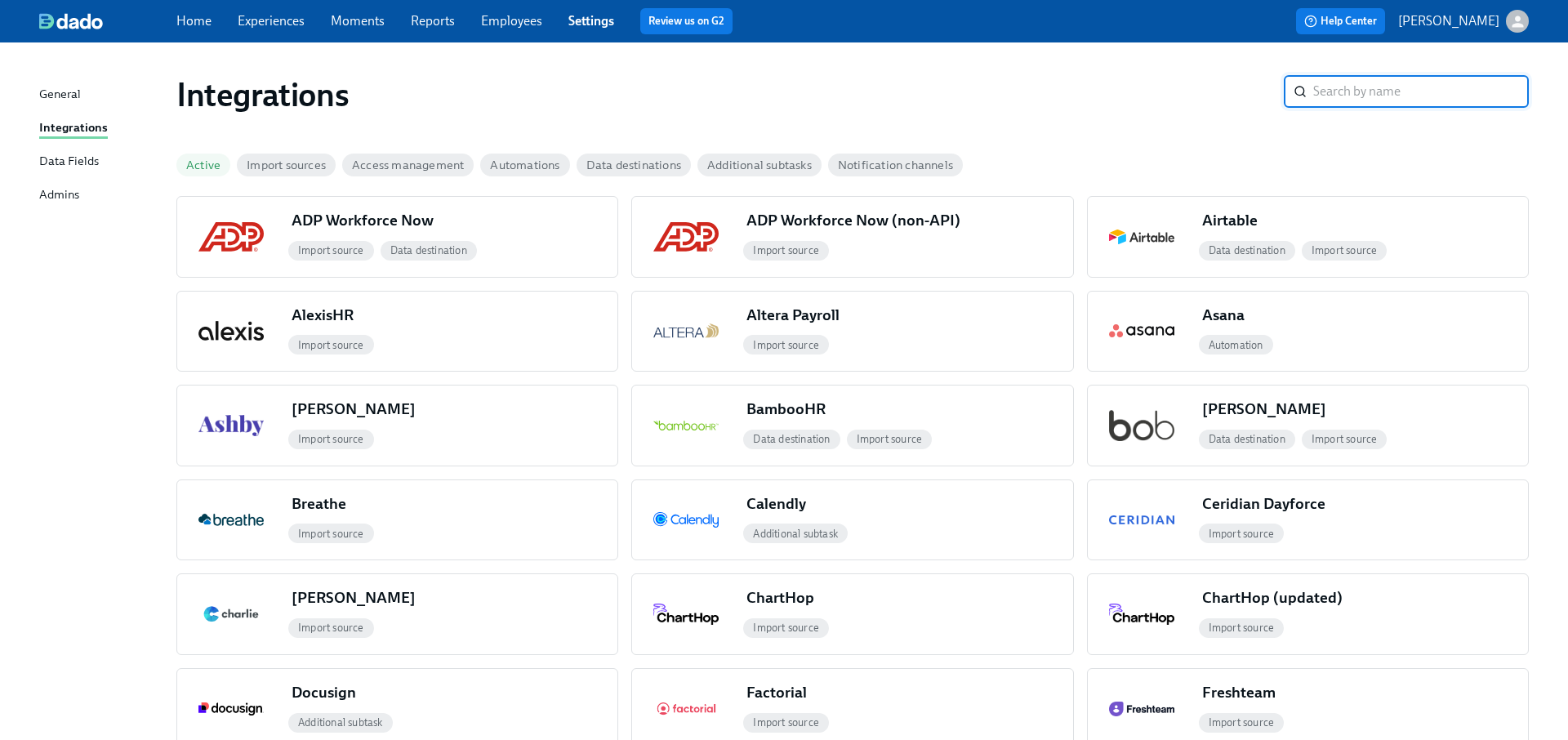
click at [593, 19] on link "Settings" at bounding box center [591, 21] width 46 height 15
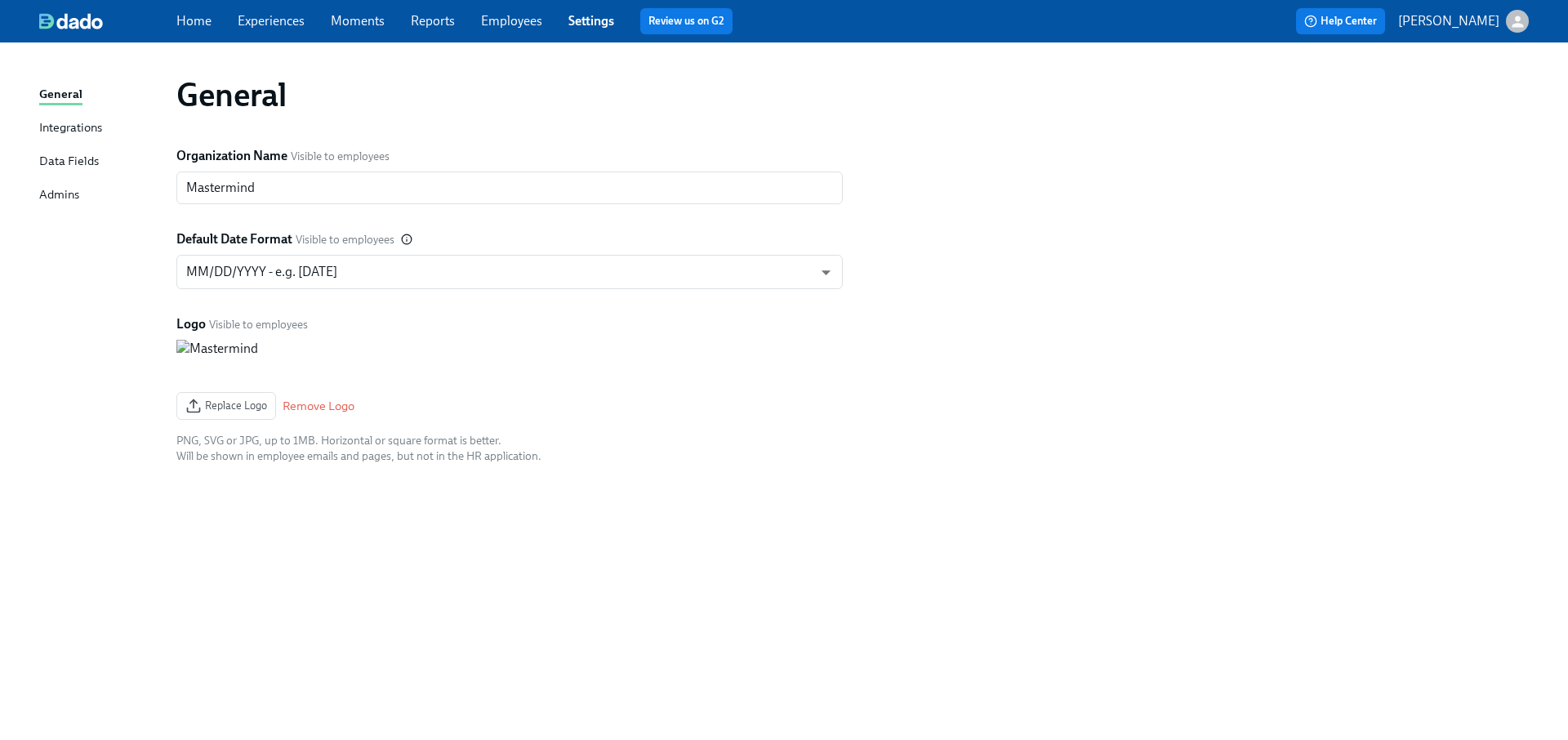
click at [73, 124] on div "Integrations" at bounding box center [71, 128] width 63 height 21
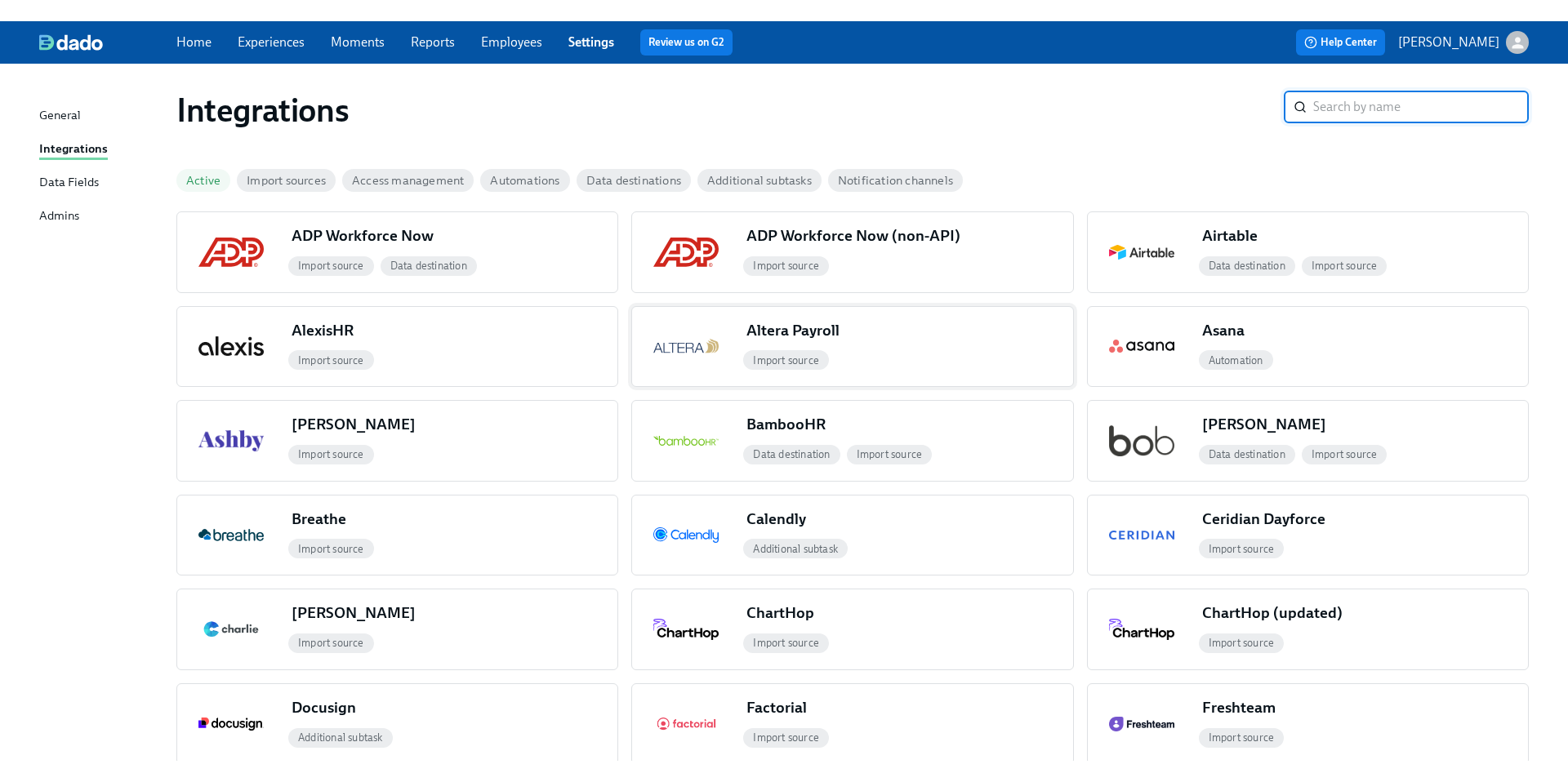
scroll to position [8, 0]
